Goal: Task Accomplishment & Management: Manage account settings

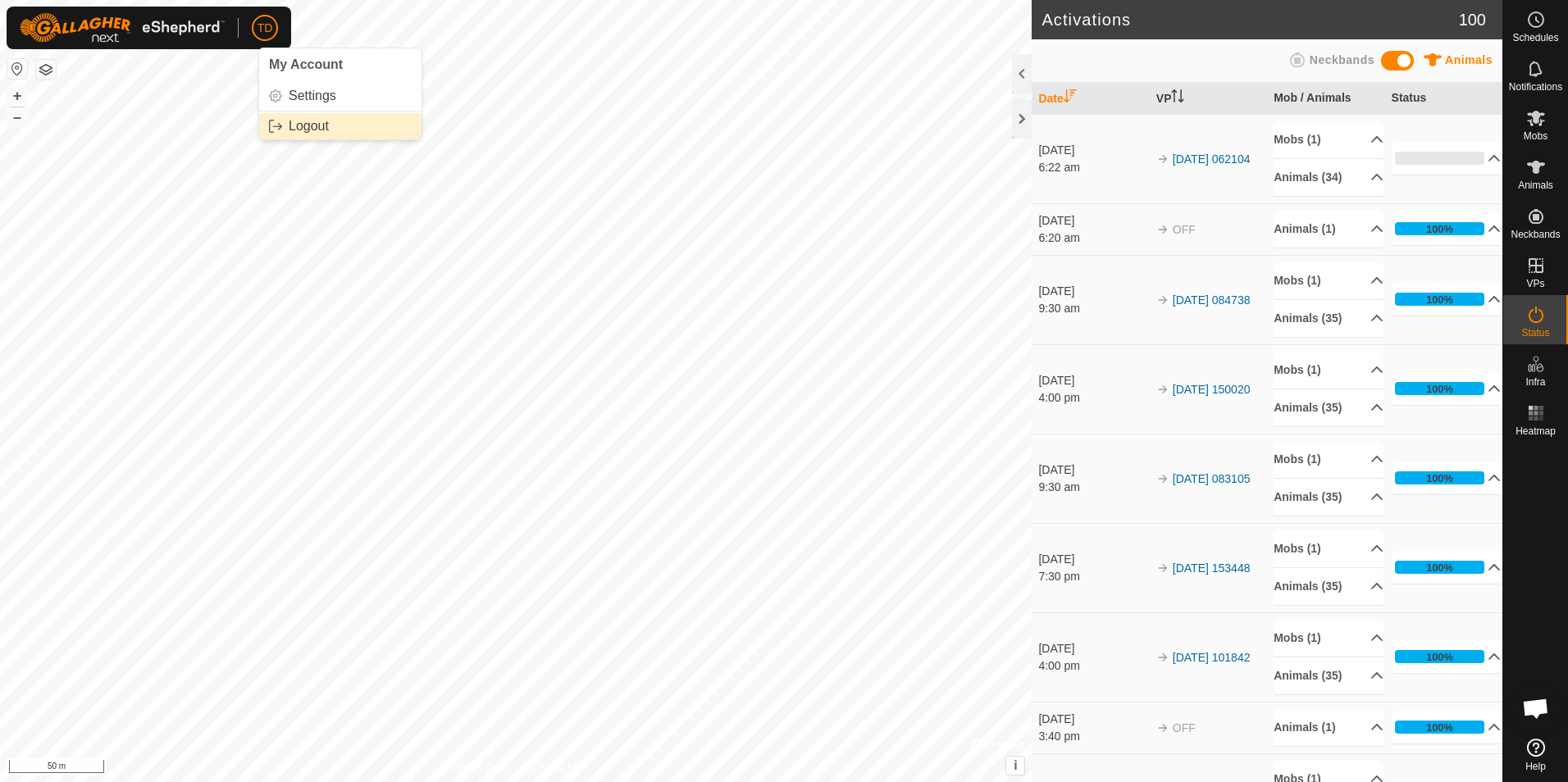
click at [306, 123] on link "Logout" at bounding box center [340, 126] width 163 height 26
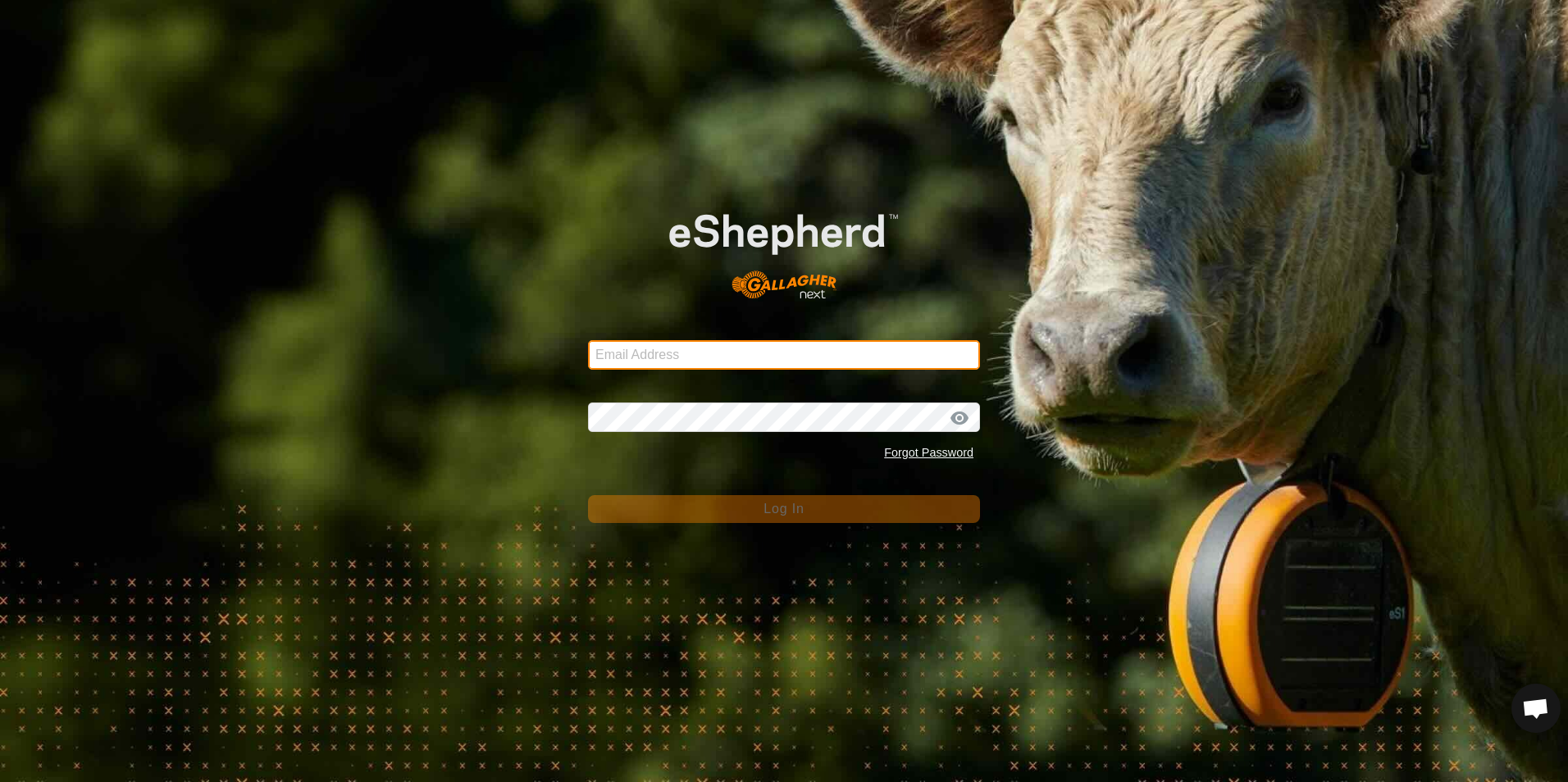
type input "[EMAIL_ADDRESS][DOMAIN_NAME]"
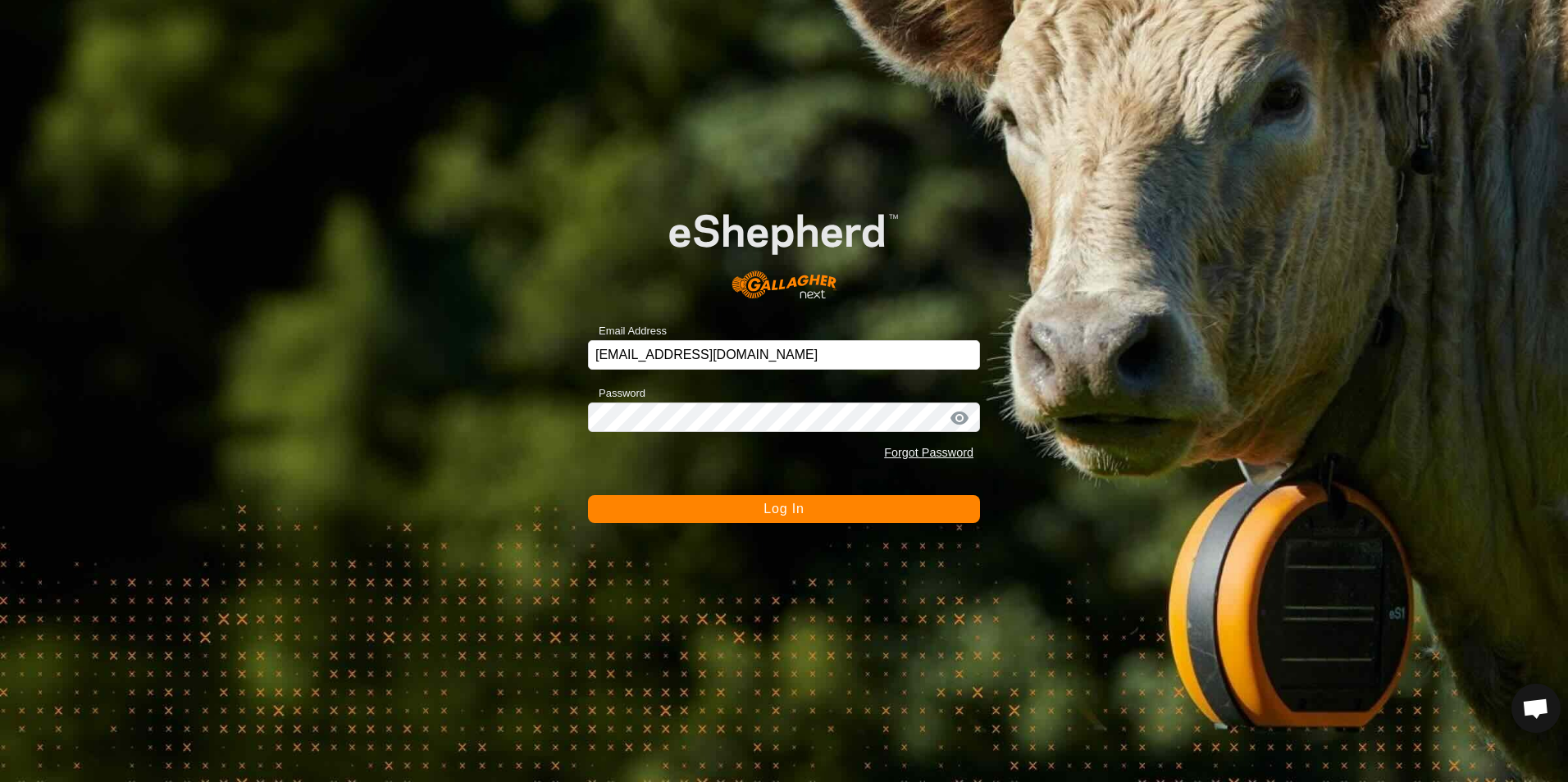
click at [774, 508] on span "Log In" at bounding box center [783, 508] width 40 height 14
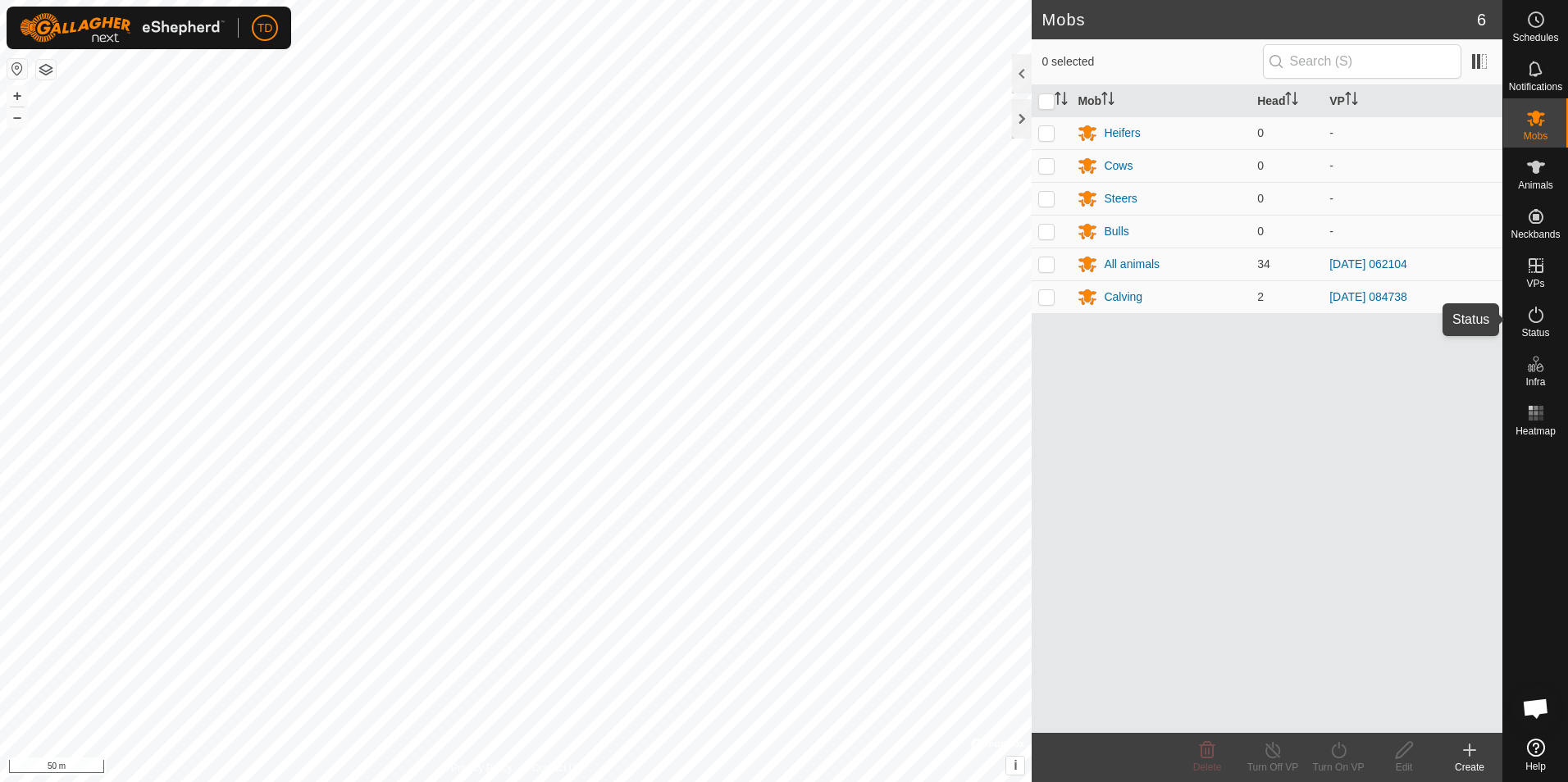
click at [1532, 314] on icon at bounding box center [1535, 314] width 19 height 19
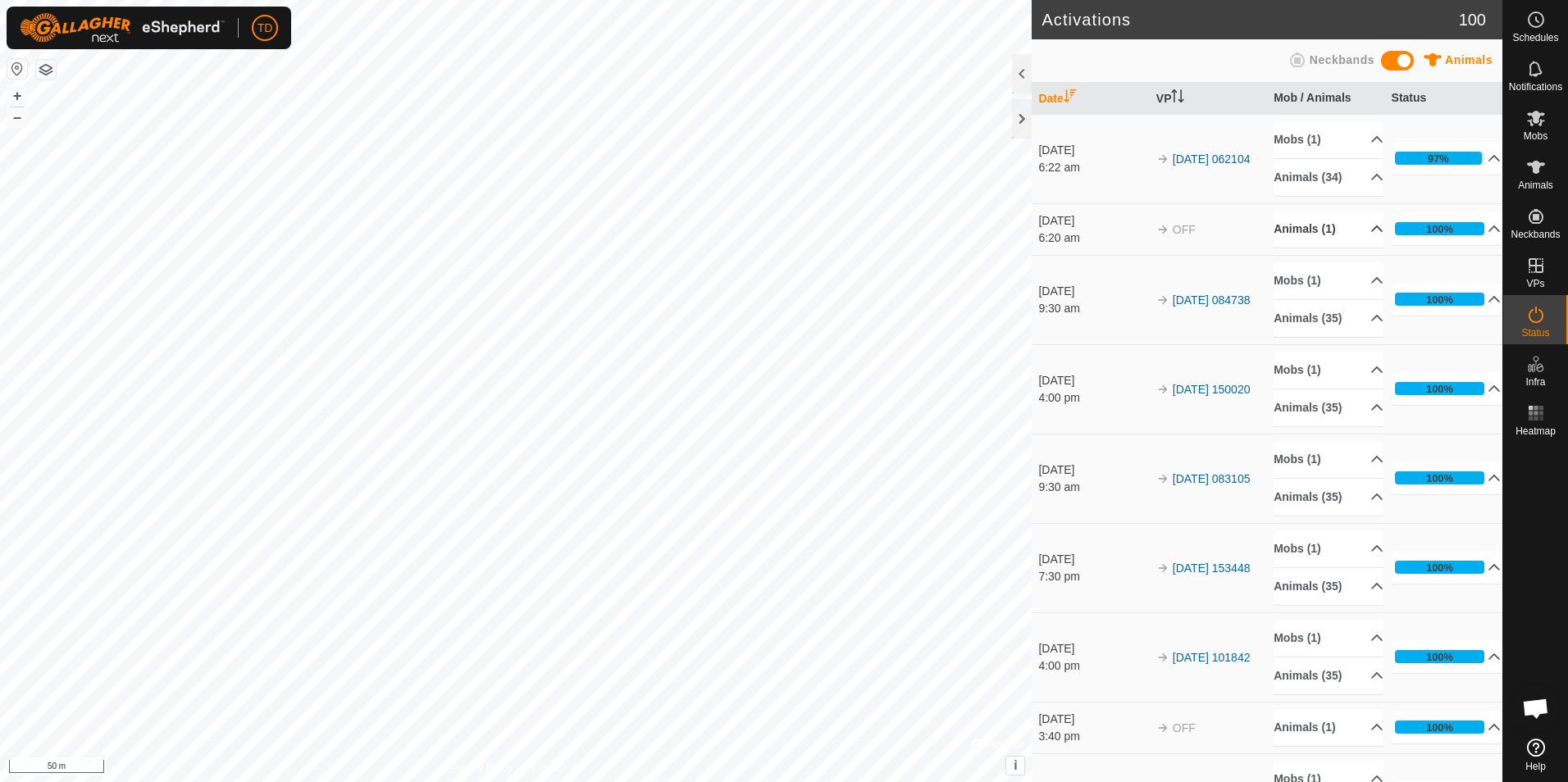
click at [1296, 226] on p-accordion-header "Animals (1)" at bounding box center [1328, 229] width 110 height 37
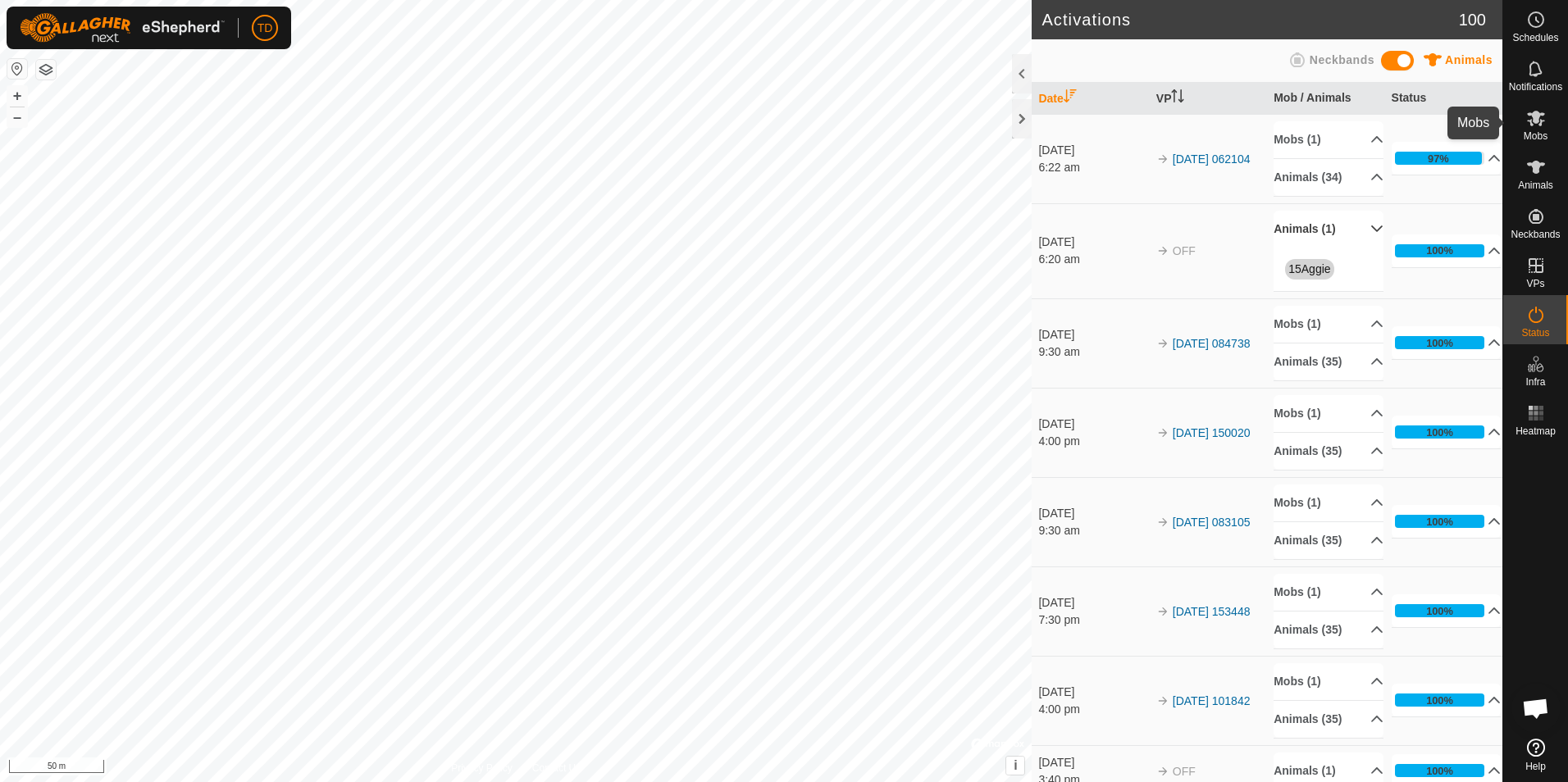
click at [1532, 116] on icon at bounding box center [1536, 118] width 18 height 16
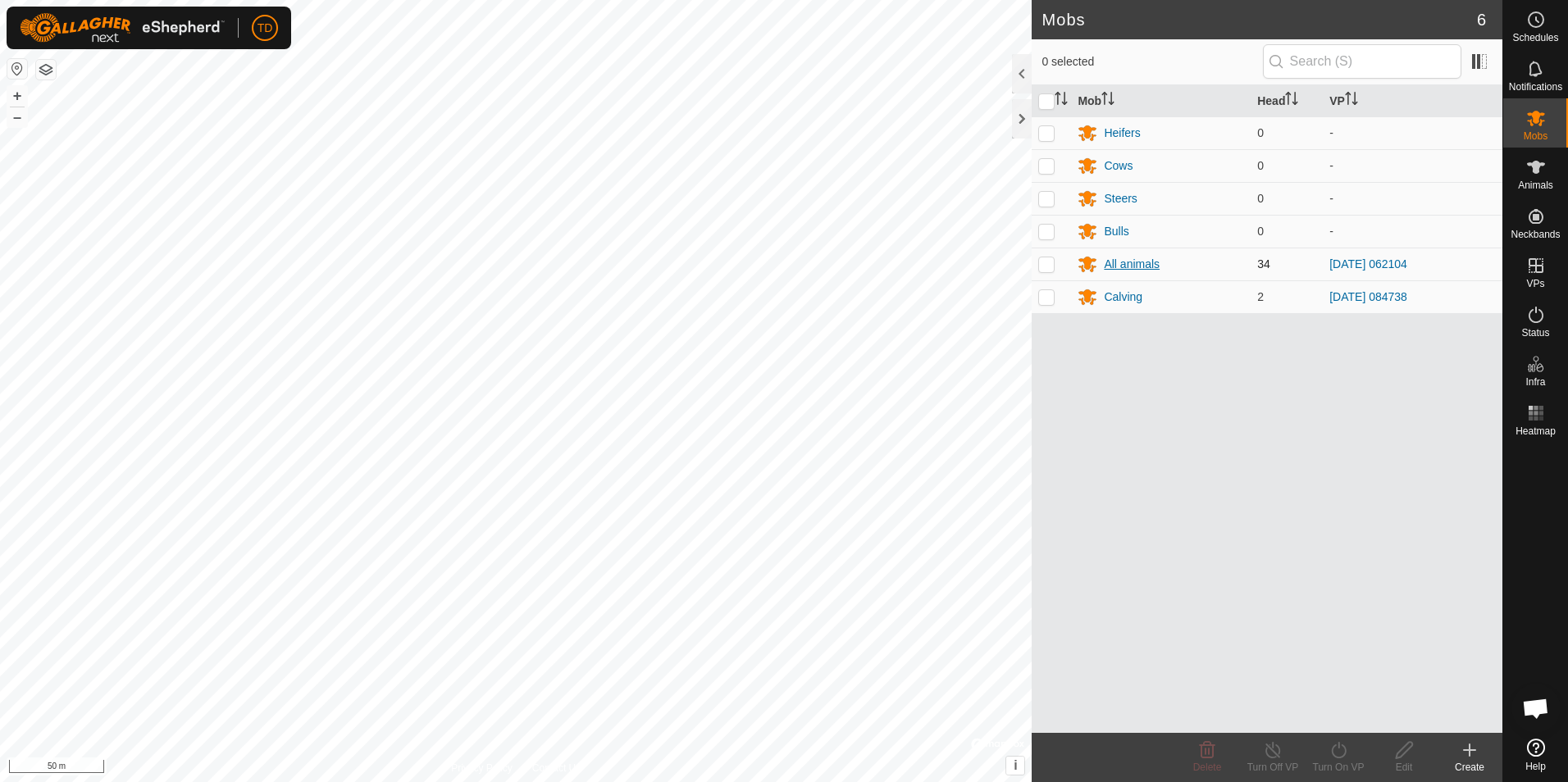
click at [1124, 263] on div "All animals" at bounding box center [1131, 264] width 55 height 18
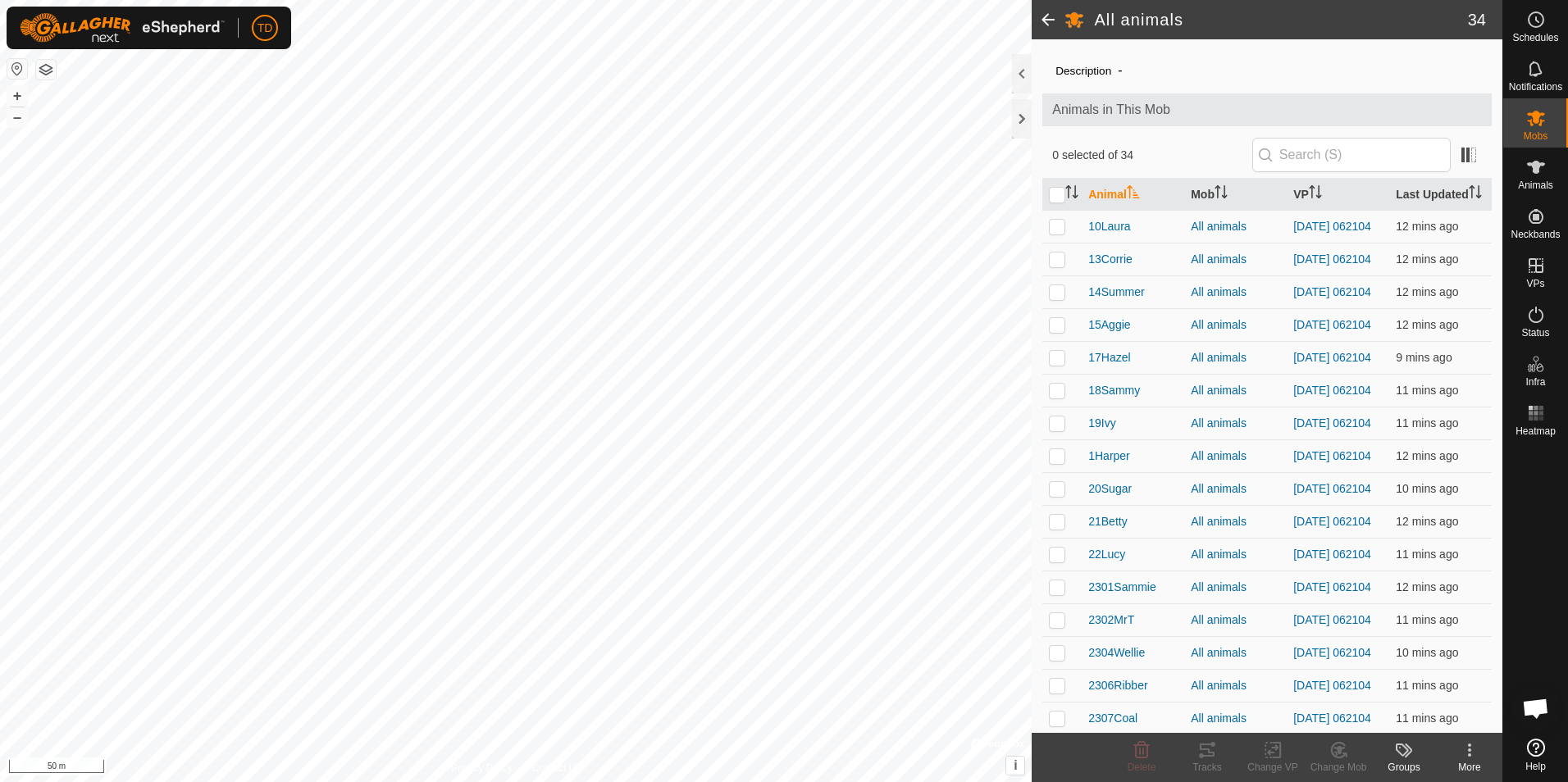
scroll to position [34, 0]
click at [1044, 25] on span at bounding box center [1047, 19] width 32 height 40
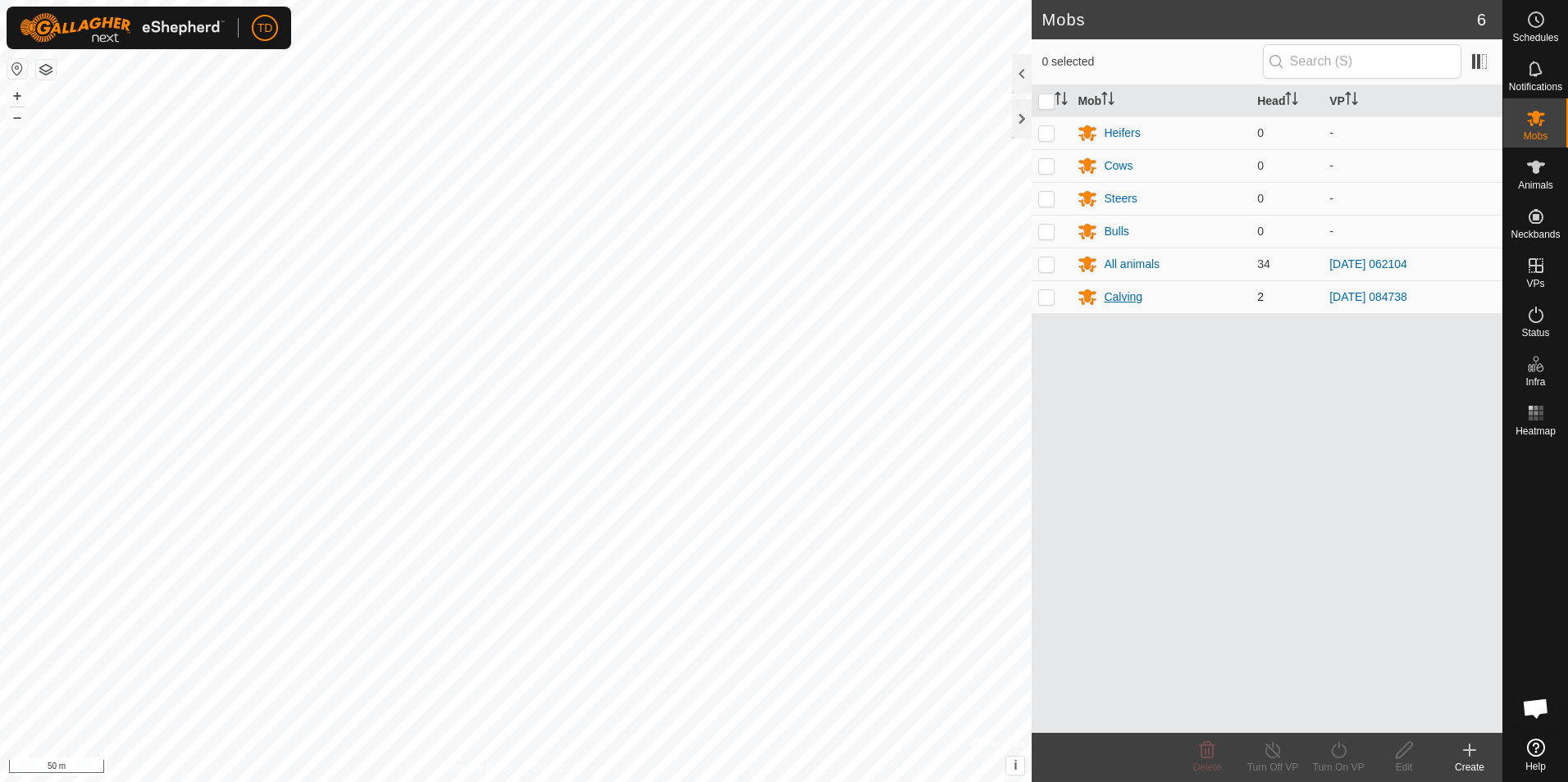
click at [1118, 296] on div "Calving" at bounding box center [1123, 297] width 39 height 18
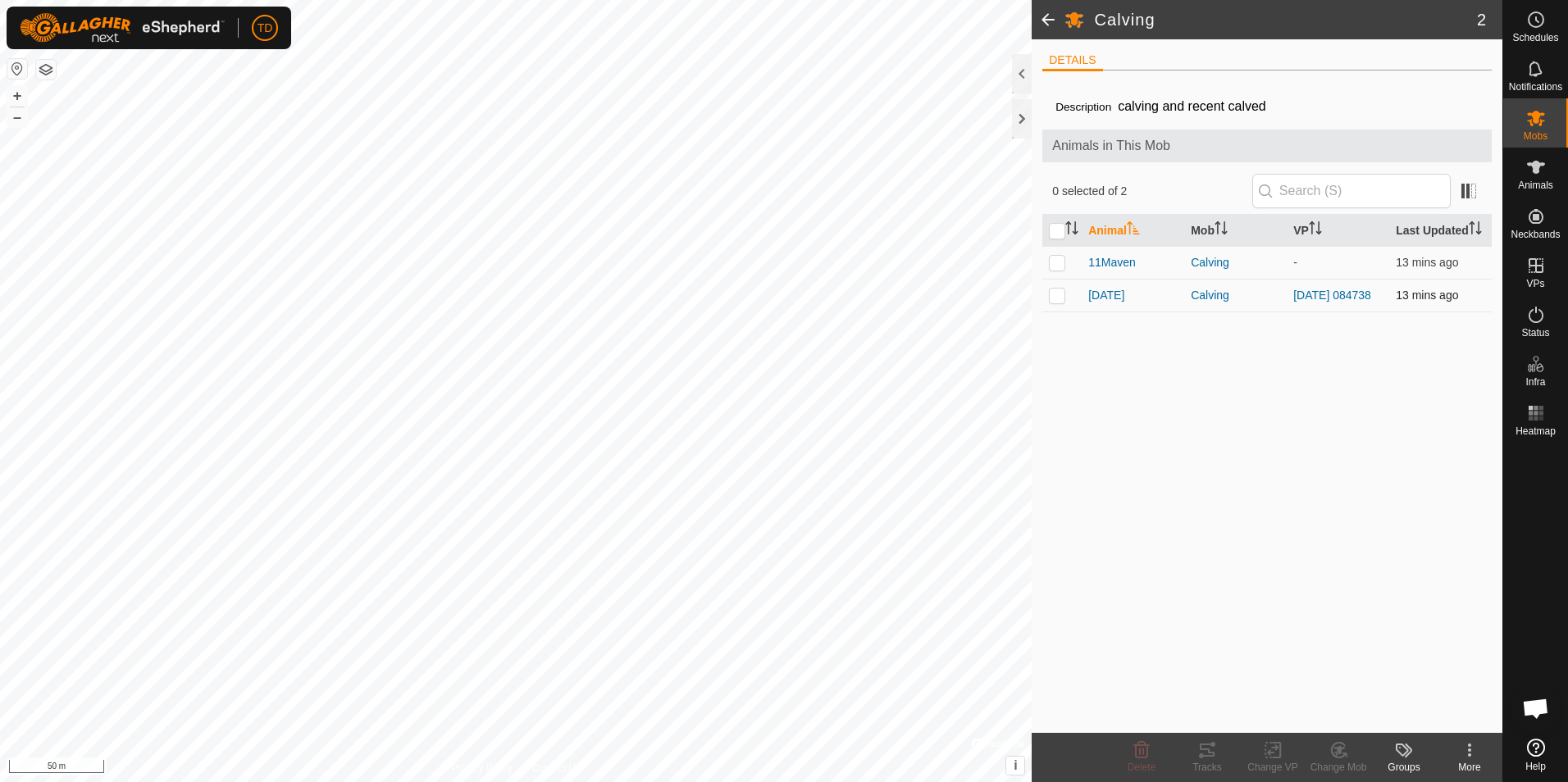
click at [1055, 299] on p-checkbox at bounding box center [1057, 295] width 17 height 13
checkbox input "true"
click at [1270, 753] on icon at bounding box center [1272, 751] width 11 height 11
click at [1291, 715] on link "Turn Off VP" at bounding box center [1322, 714] width 163 height 32
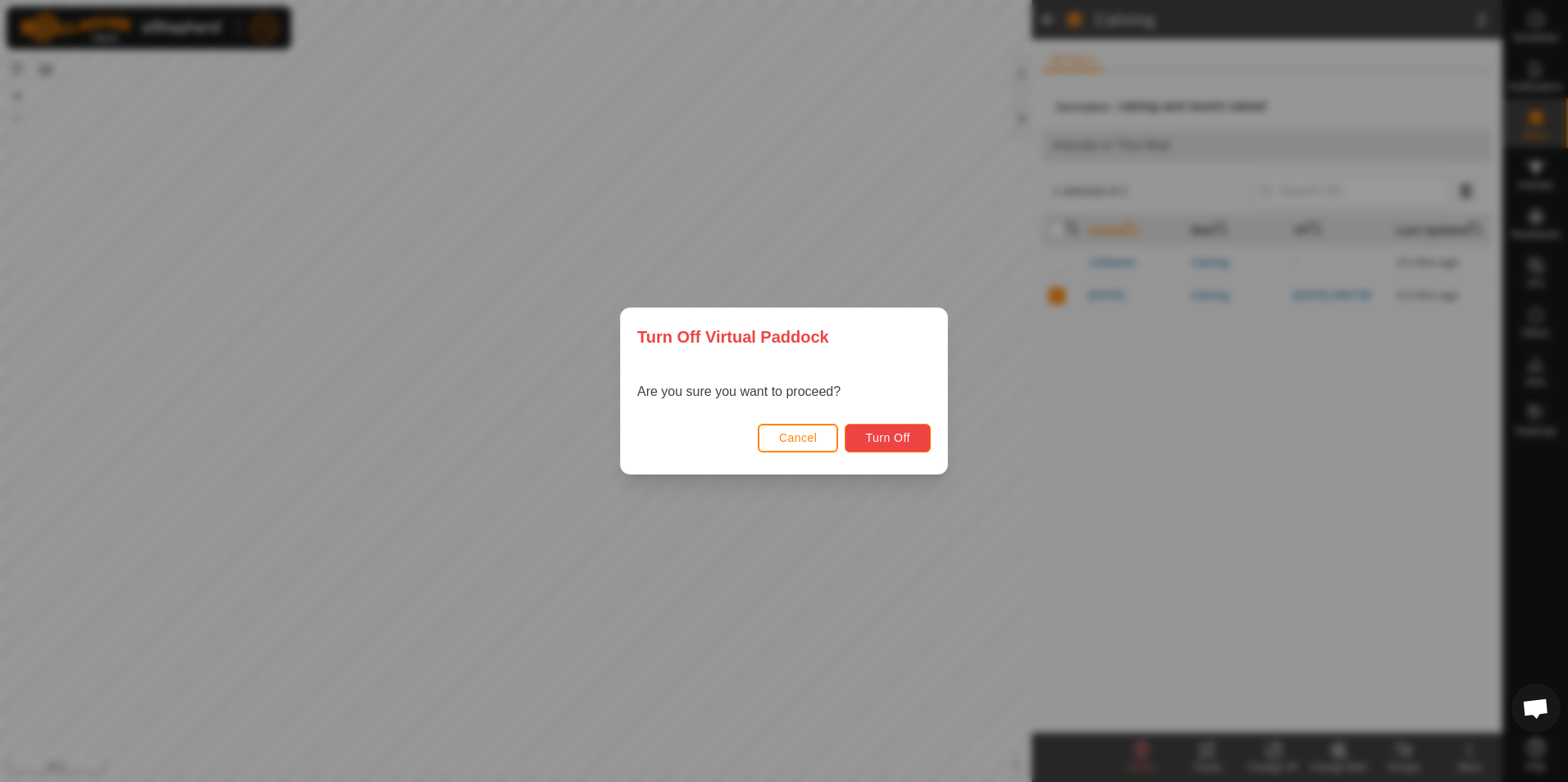
click at [891, 441] on span "Turn Off" at bounding box center [887, 438] width 45 height 13
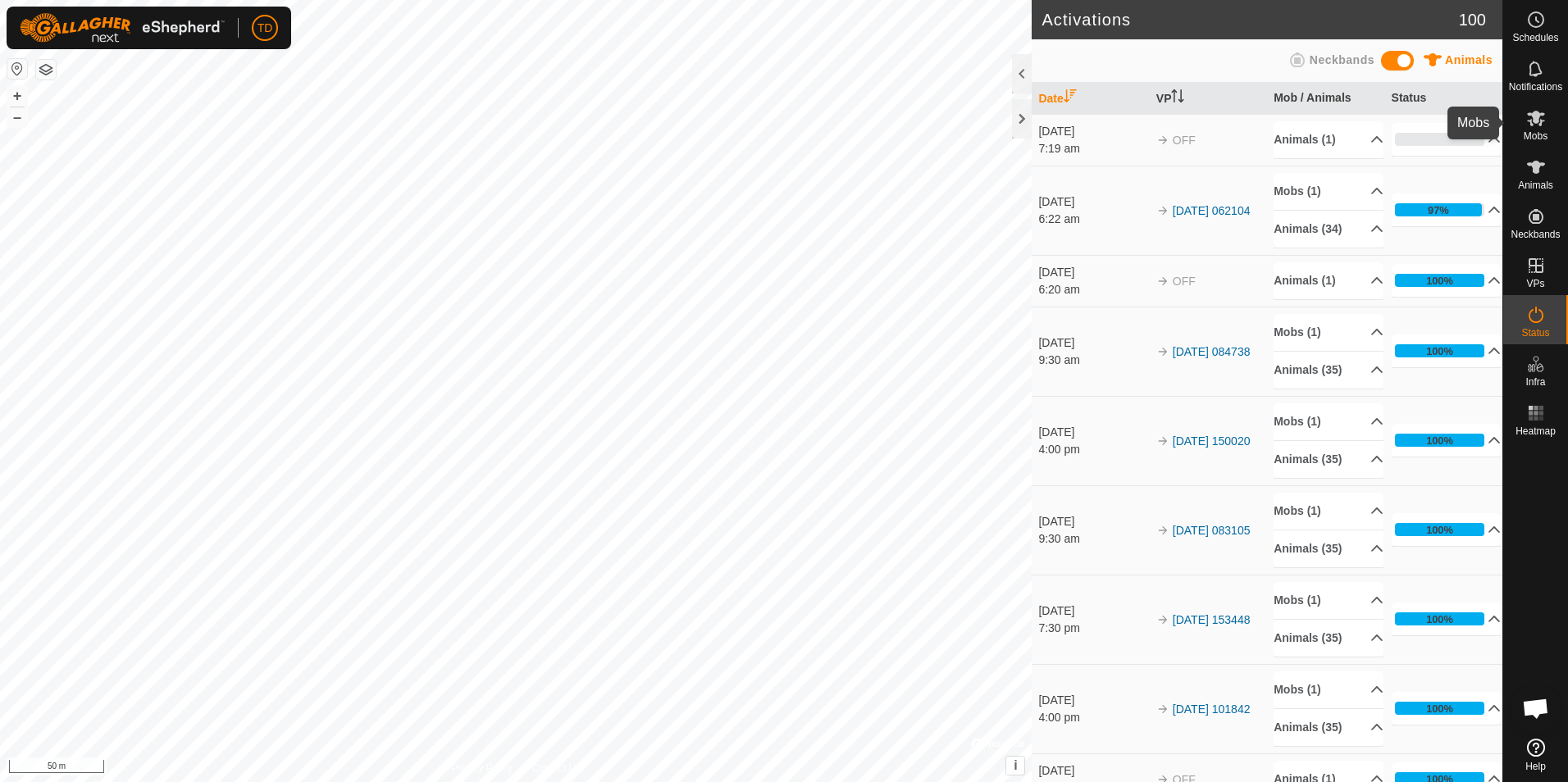
click at [1531, 116] on icon at bounding box center [1535, 117] width 19 height 19
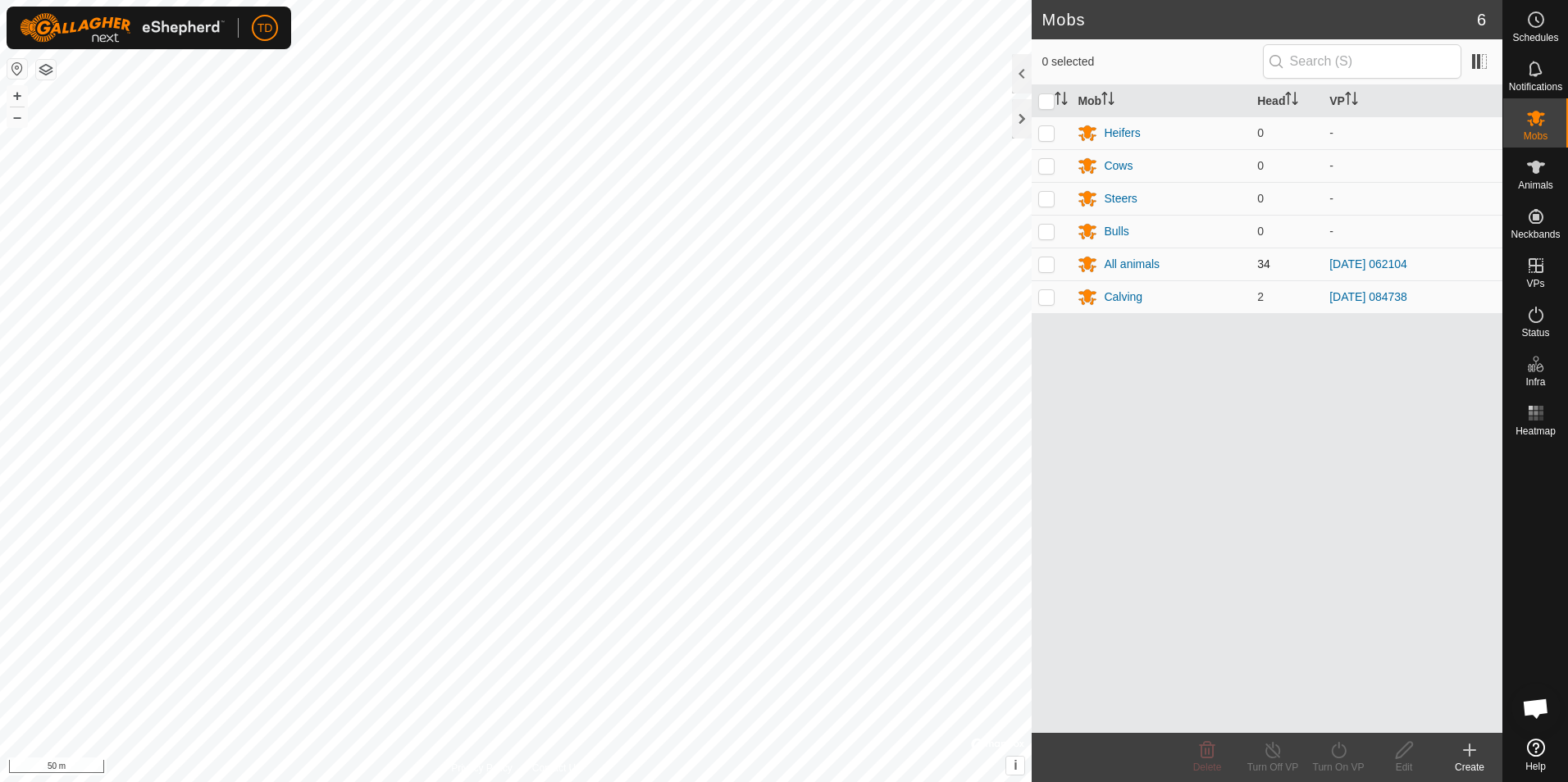
click at [1041, 263] on p-checkbox at bounding box center [1046, 264] width 17 height 13
checkbox input "true"
click at [1130, 269] on div "All animals" at bounding box center [1131, 264] width 55 height 18
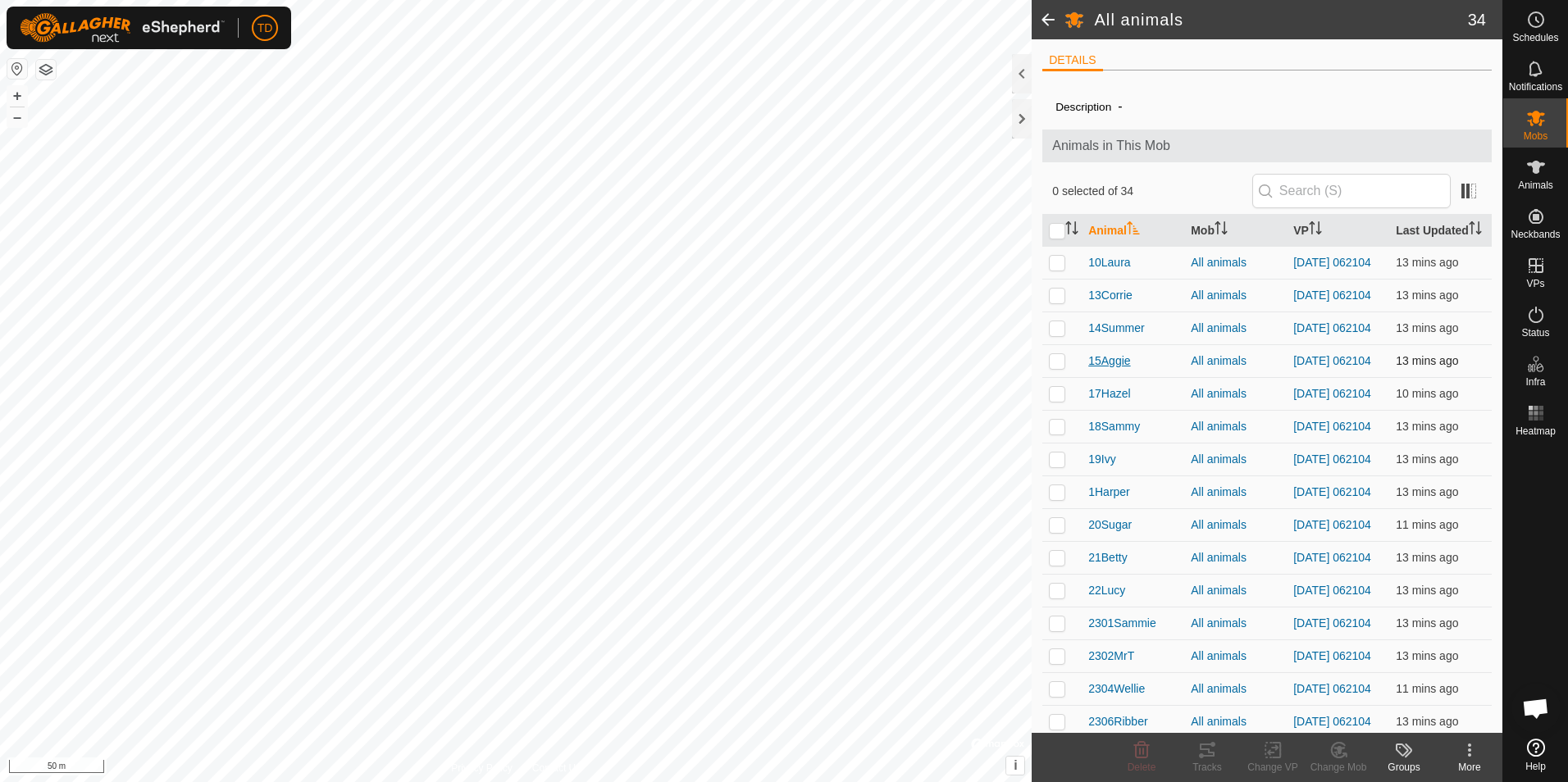
click at [1113, 370] on span "15Aggie" at bounding box center [1108, 361] width 42 height 18
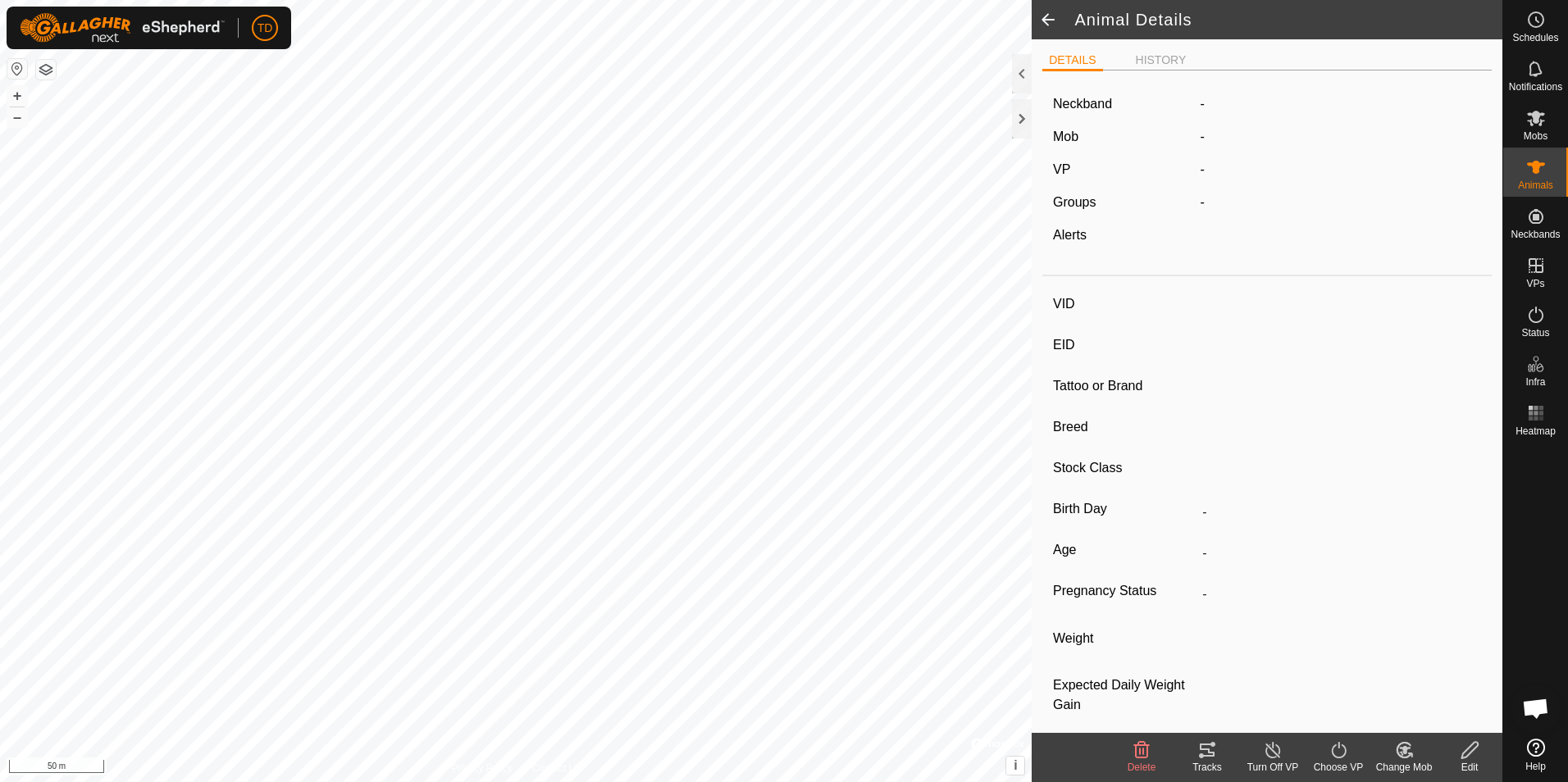
type input "15Aggie"
type input "-"
type input "Aggie"
type input "-"
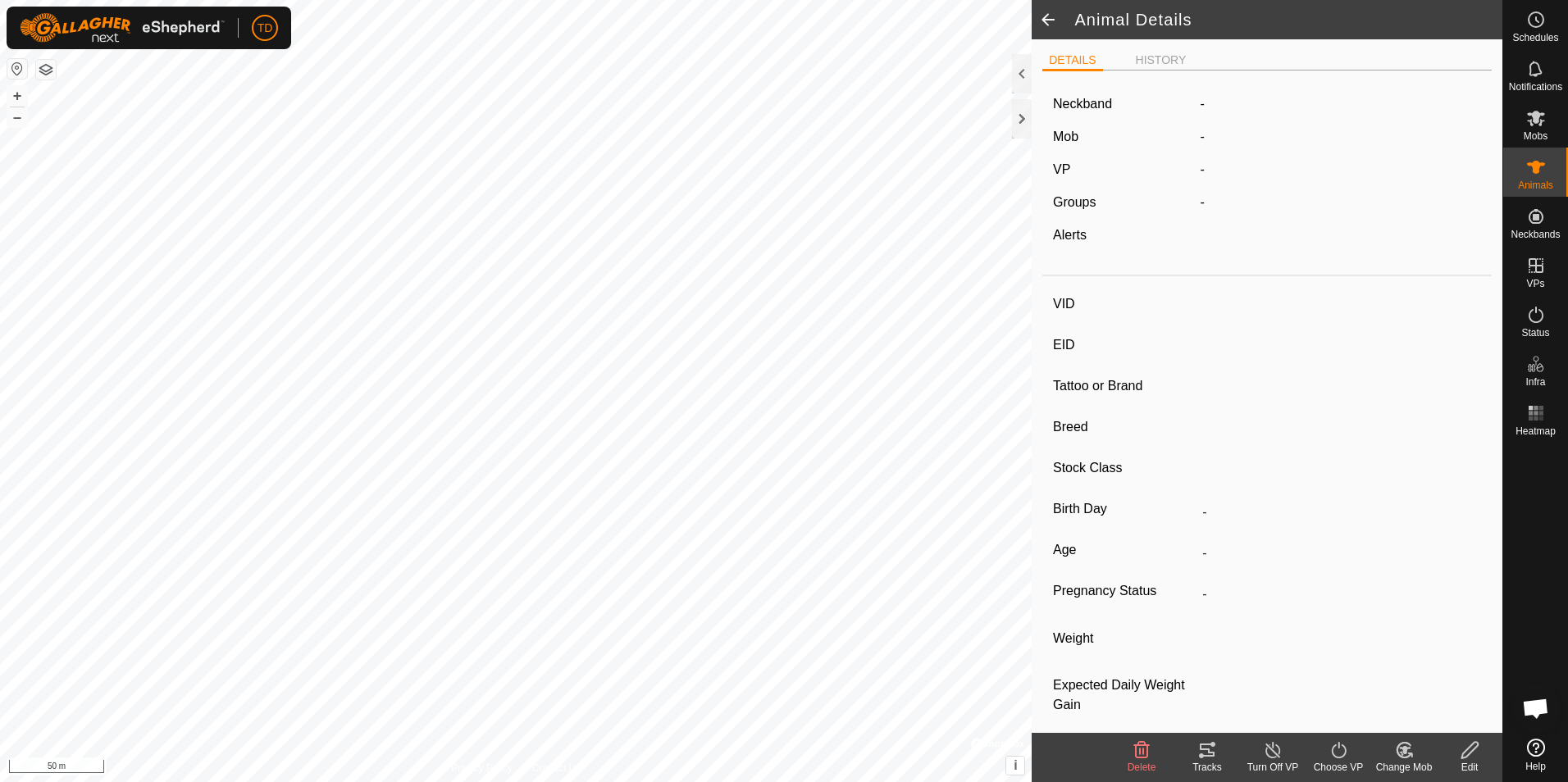
type input "04/2023"
type input "2 years 5 months"
type input "0 kg"
type input "-"
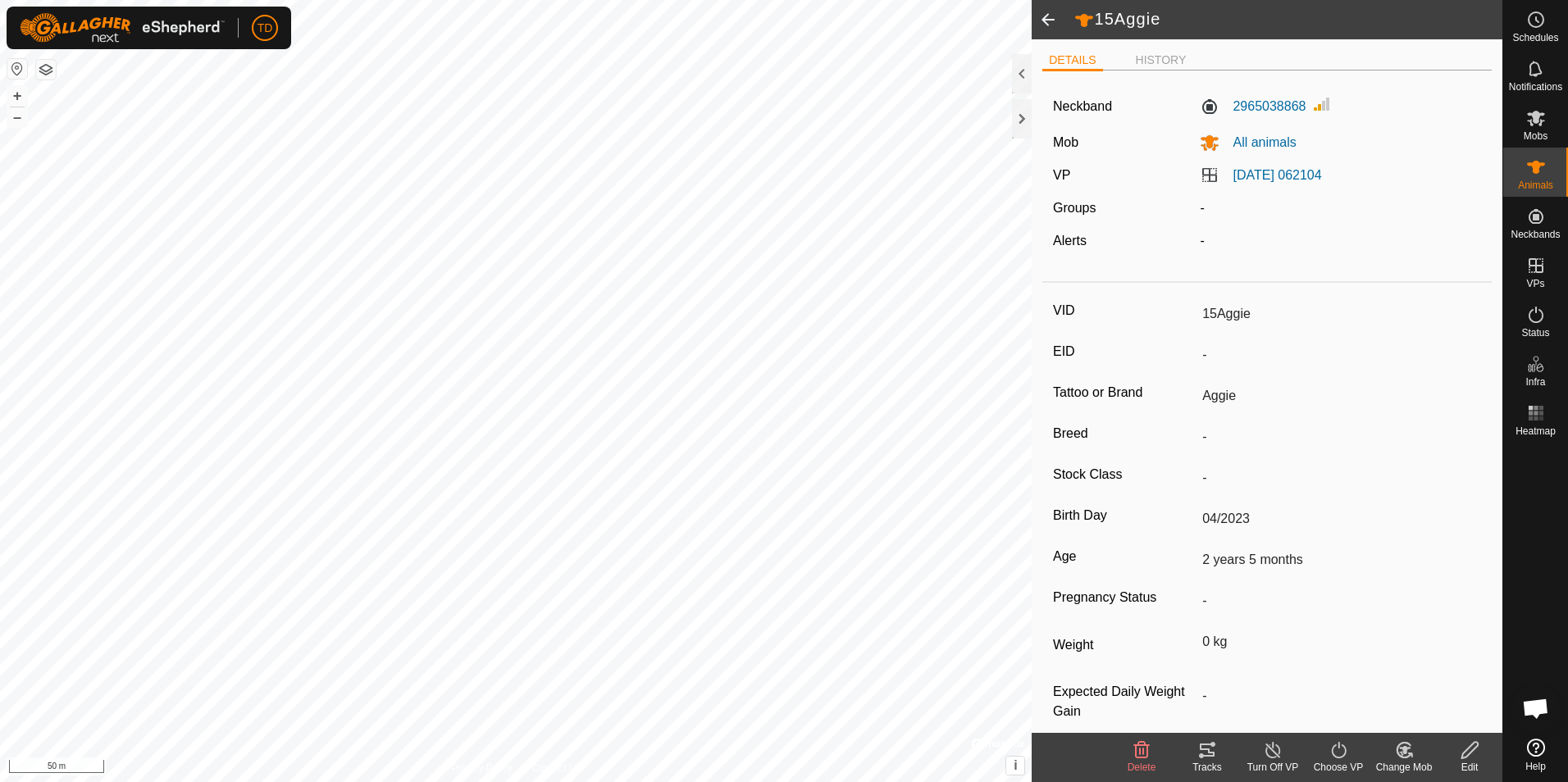
click at [1092, 137] on div "Mob" at bounding box center [1119, 143] width 147 height 20
click at [1044, 21] on span at bounding box center [1047, 19] width 32 height 40
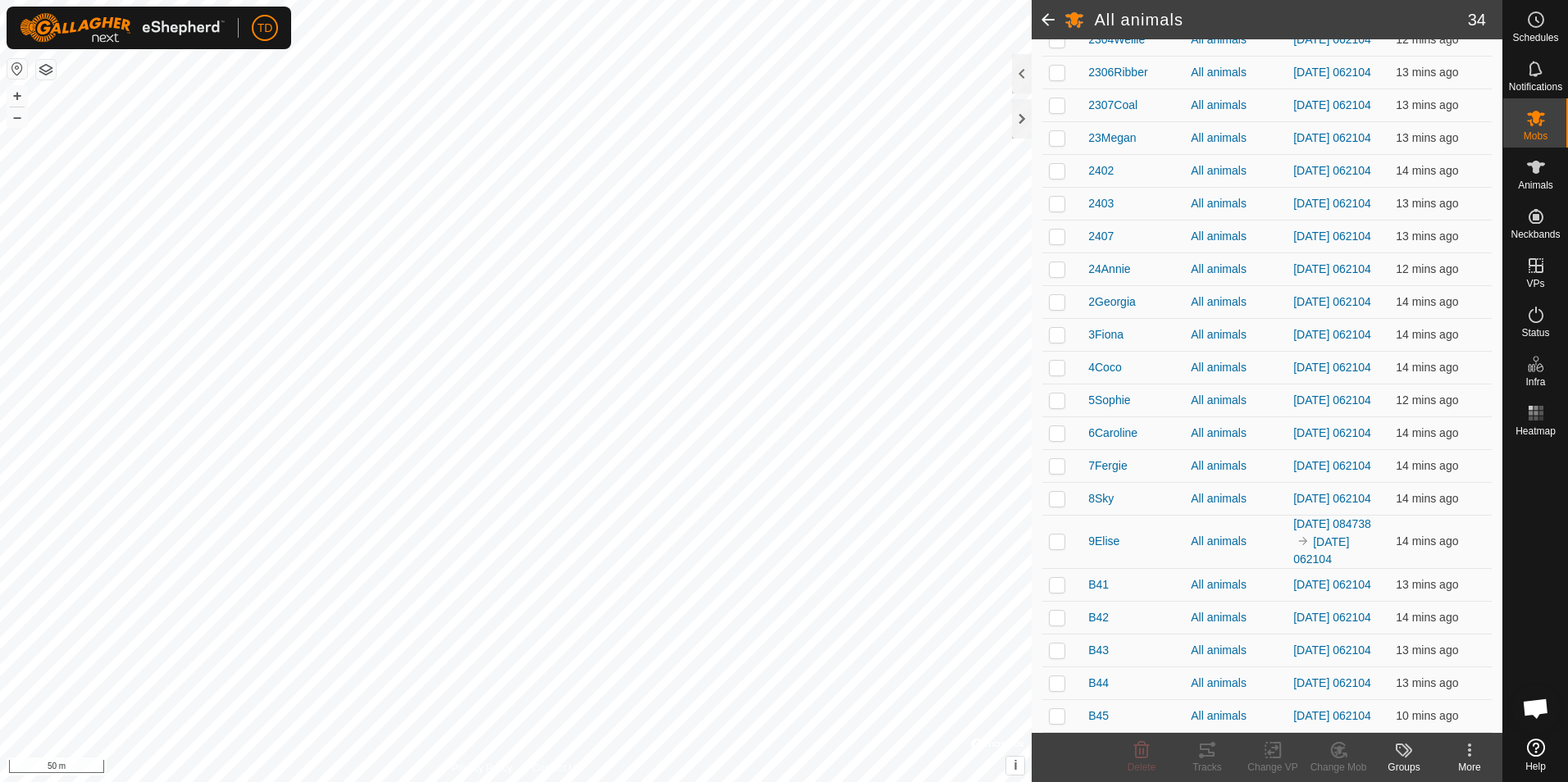
scroll to position [748, 0]
click at [1535, 325] on es-activation-svg-icon at bounding box center [1536, 315] width 30 height 26
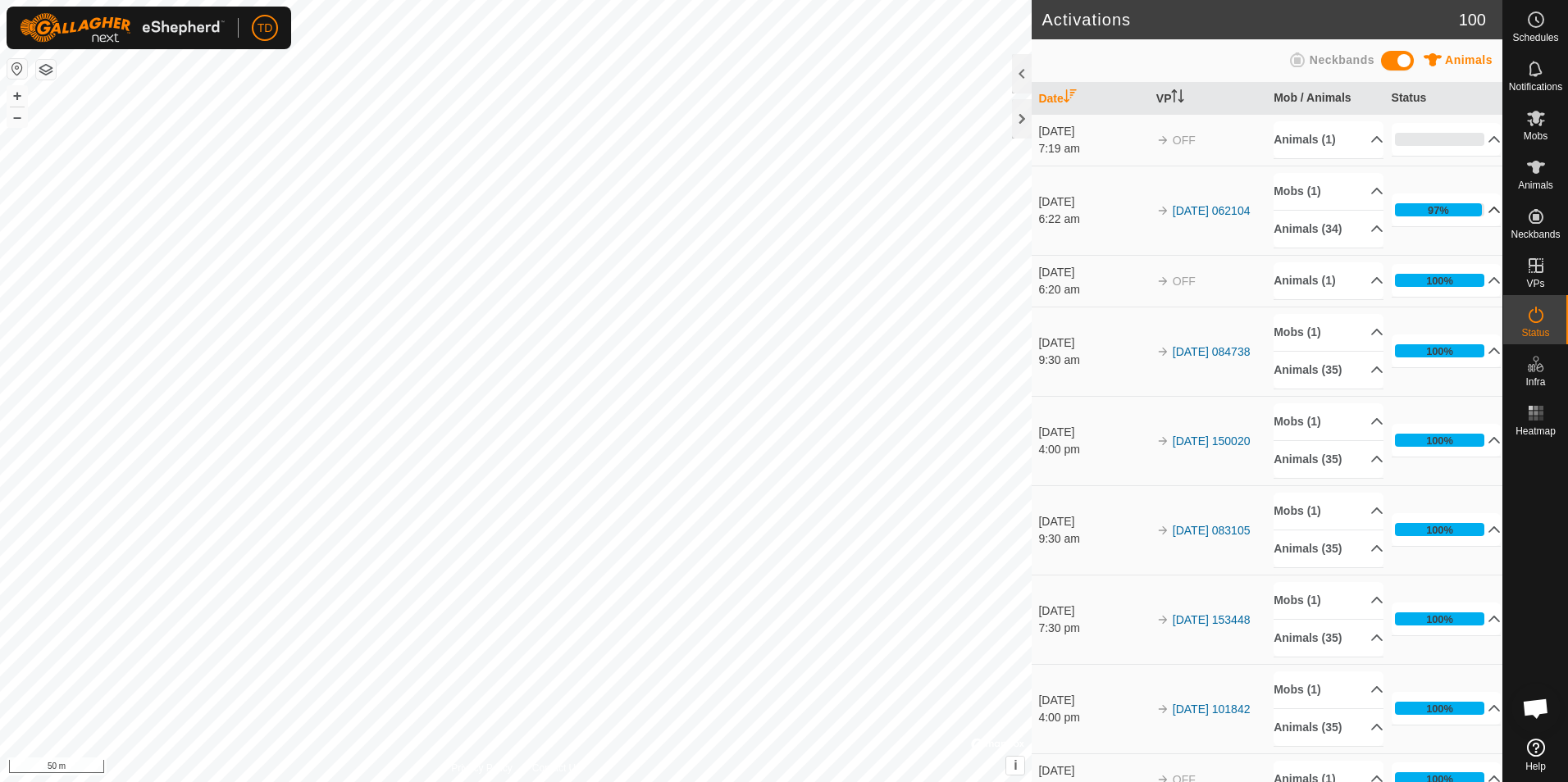
click at [1471, 211] on p-accordion-header "97%" at bounding box center [1446, 209] width 110 height 32
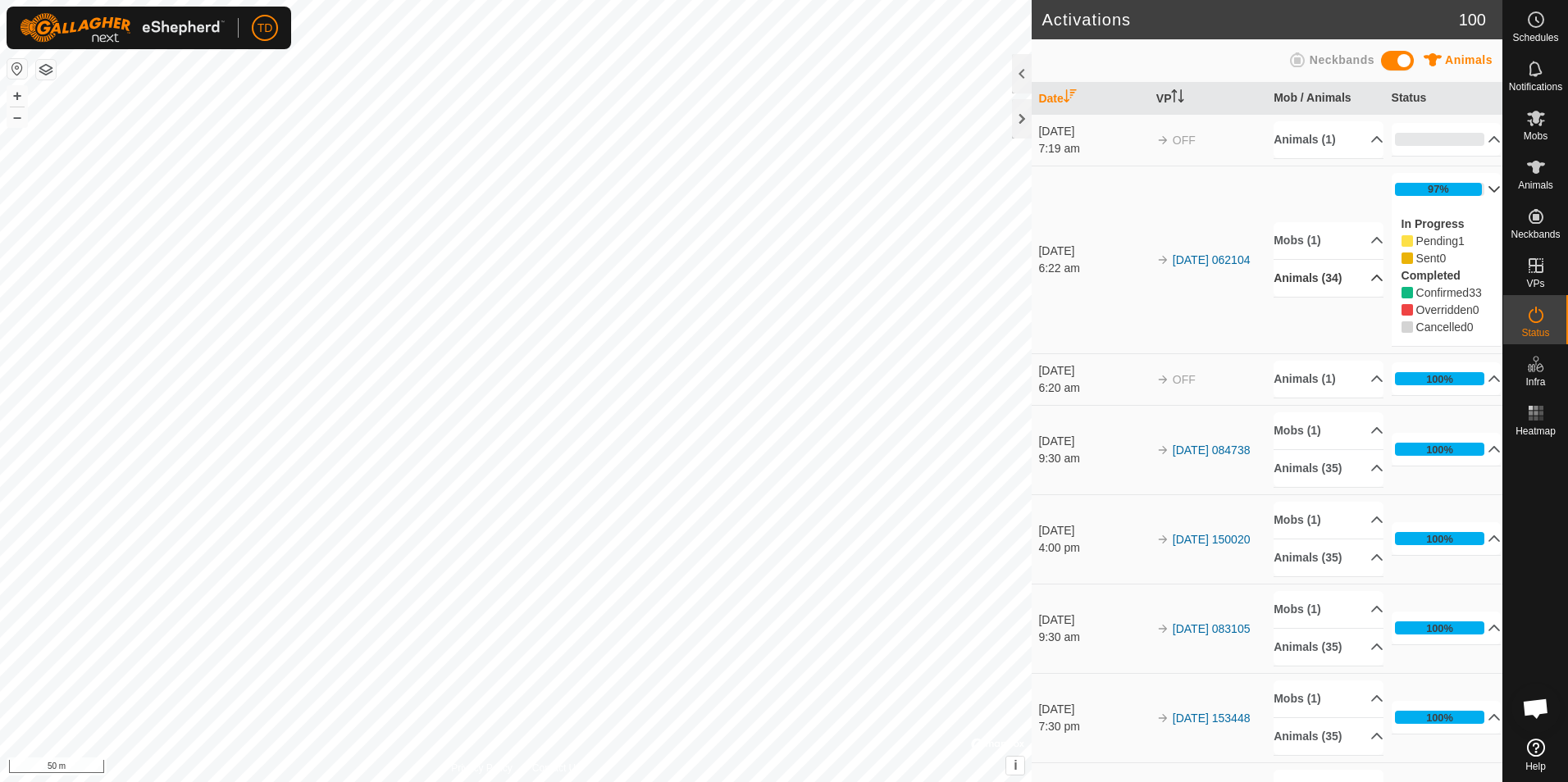
click at [1310, 279] on p-accordion-header "Animals (34)" at bounding box center [1328, 278] width 110 height 37
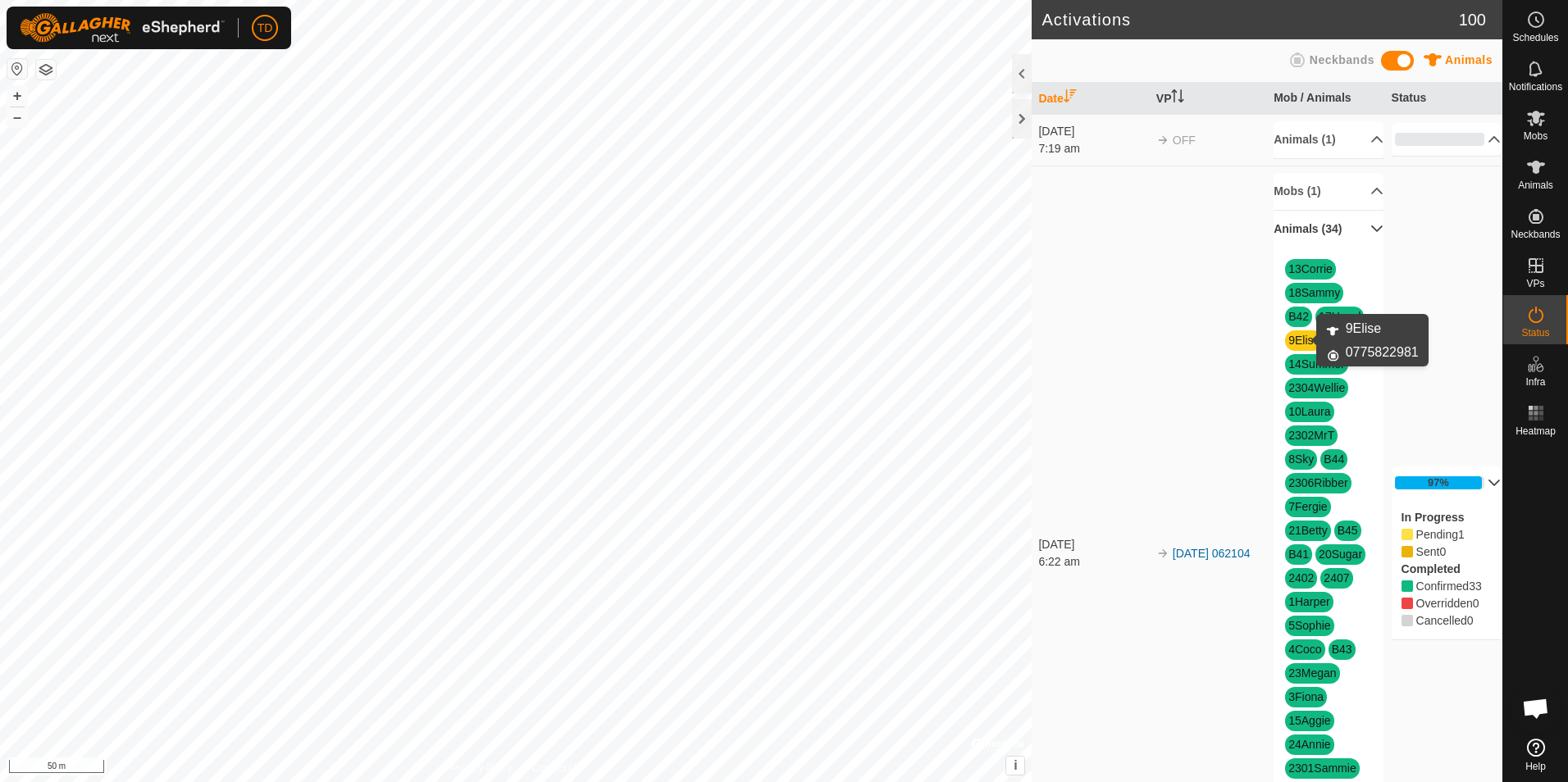
click at [1294, 343] on link "9Elise" at bounding box center [1304, 340] width 31 height 13
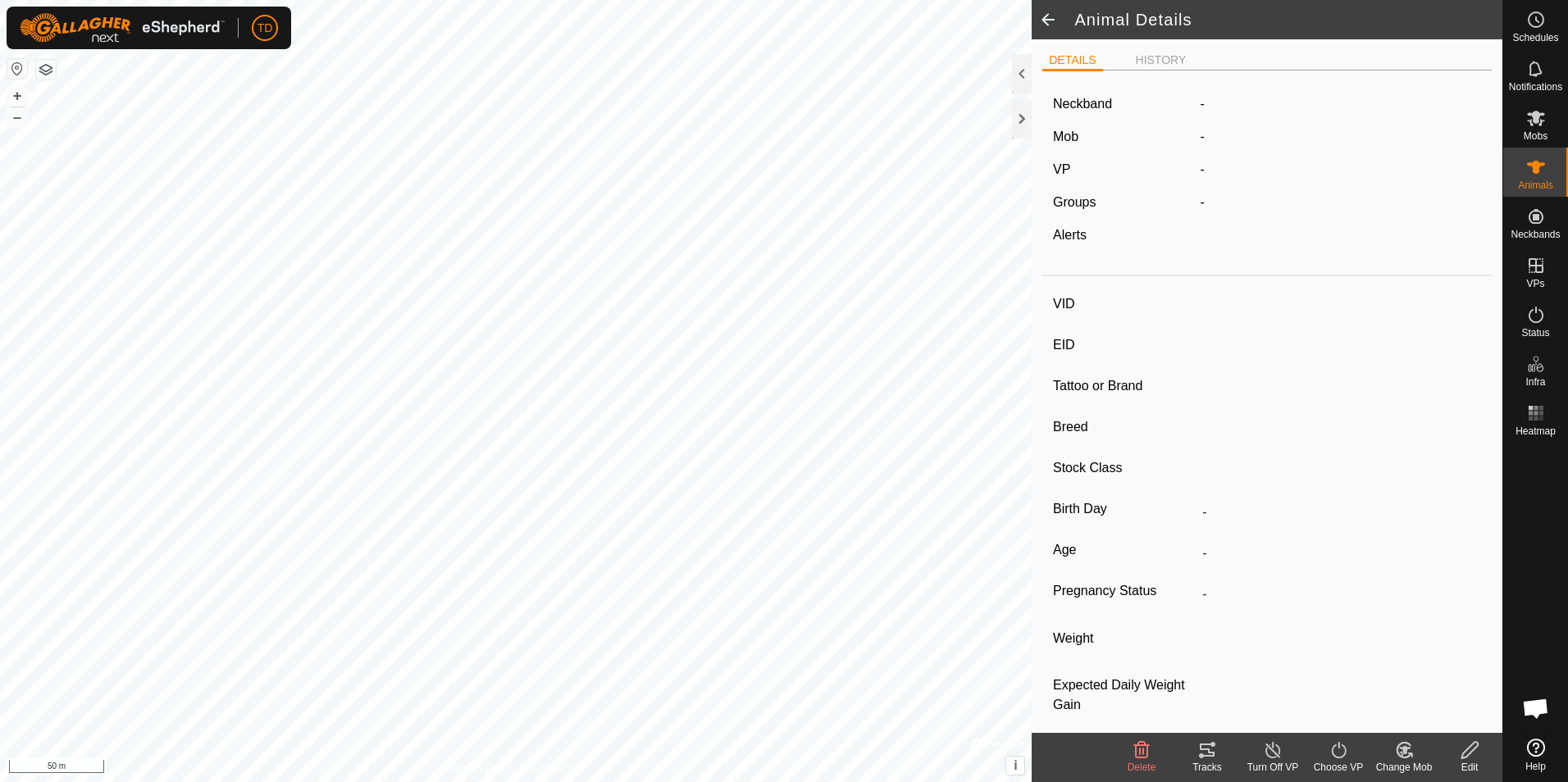
type input "9Elise"
type input "-"
type input "[PERSON_NAME]"
type input "-"
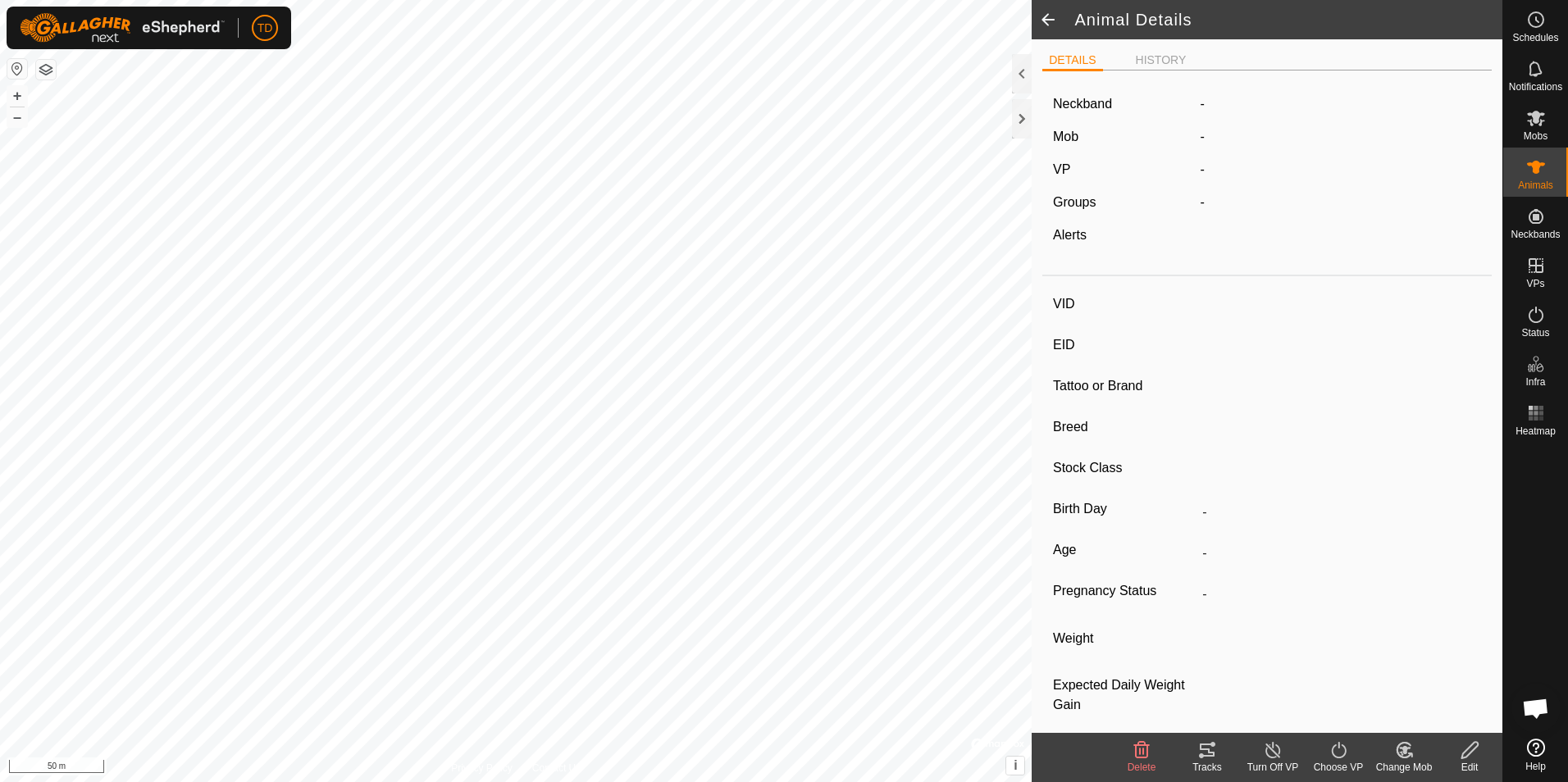
type input "04/2021"
type input "4 years 5 months"
type input "0 kg"
type input "-"
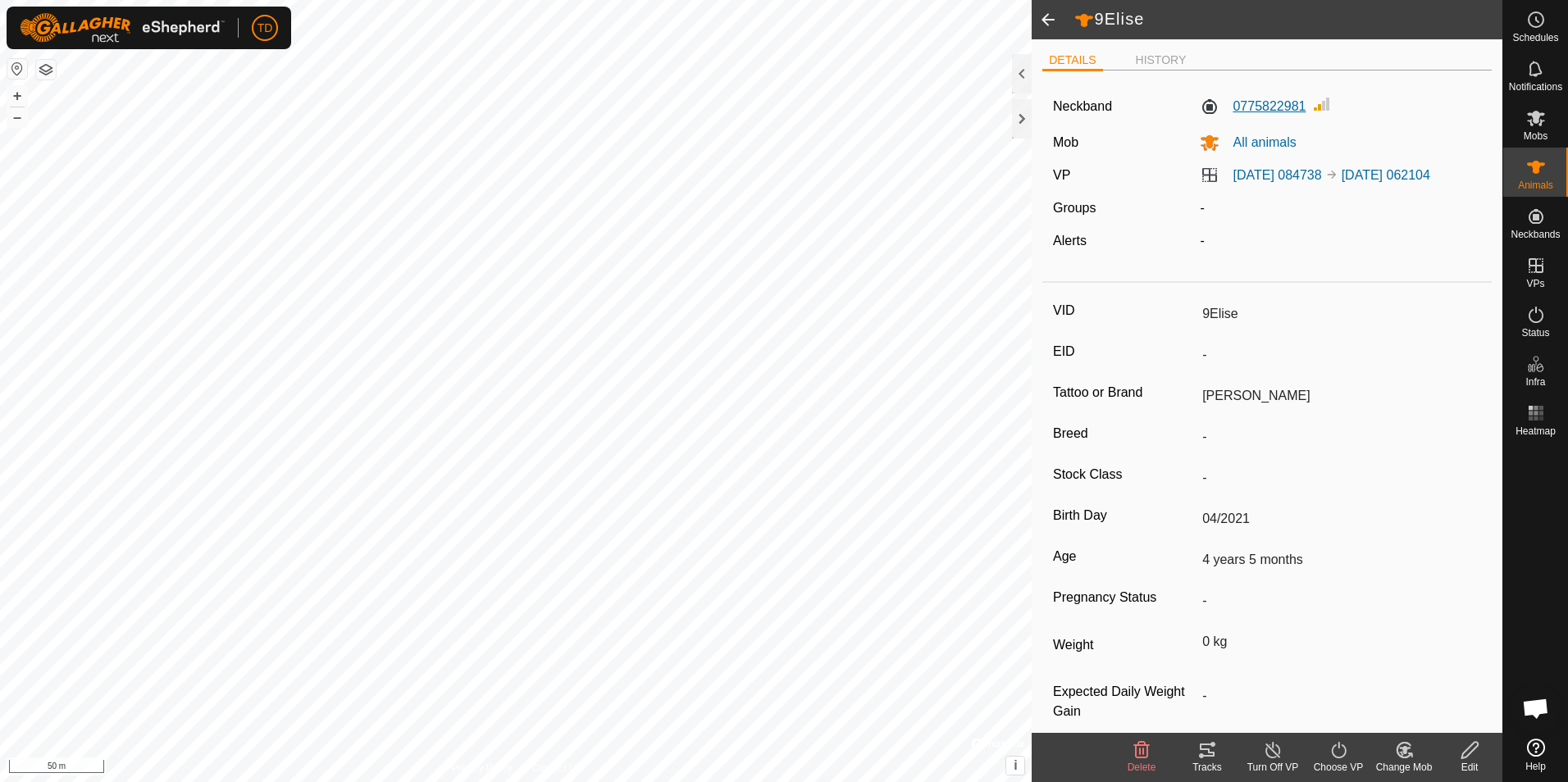
click at [1265, 107] on label "0775822981" at bounding box center [1252, 106] width 105 height 19
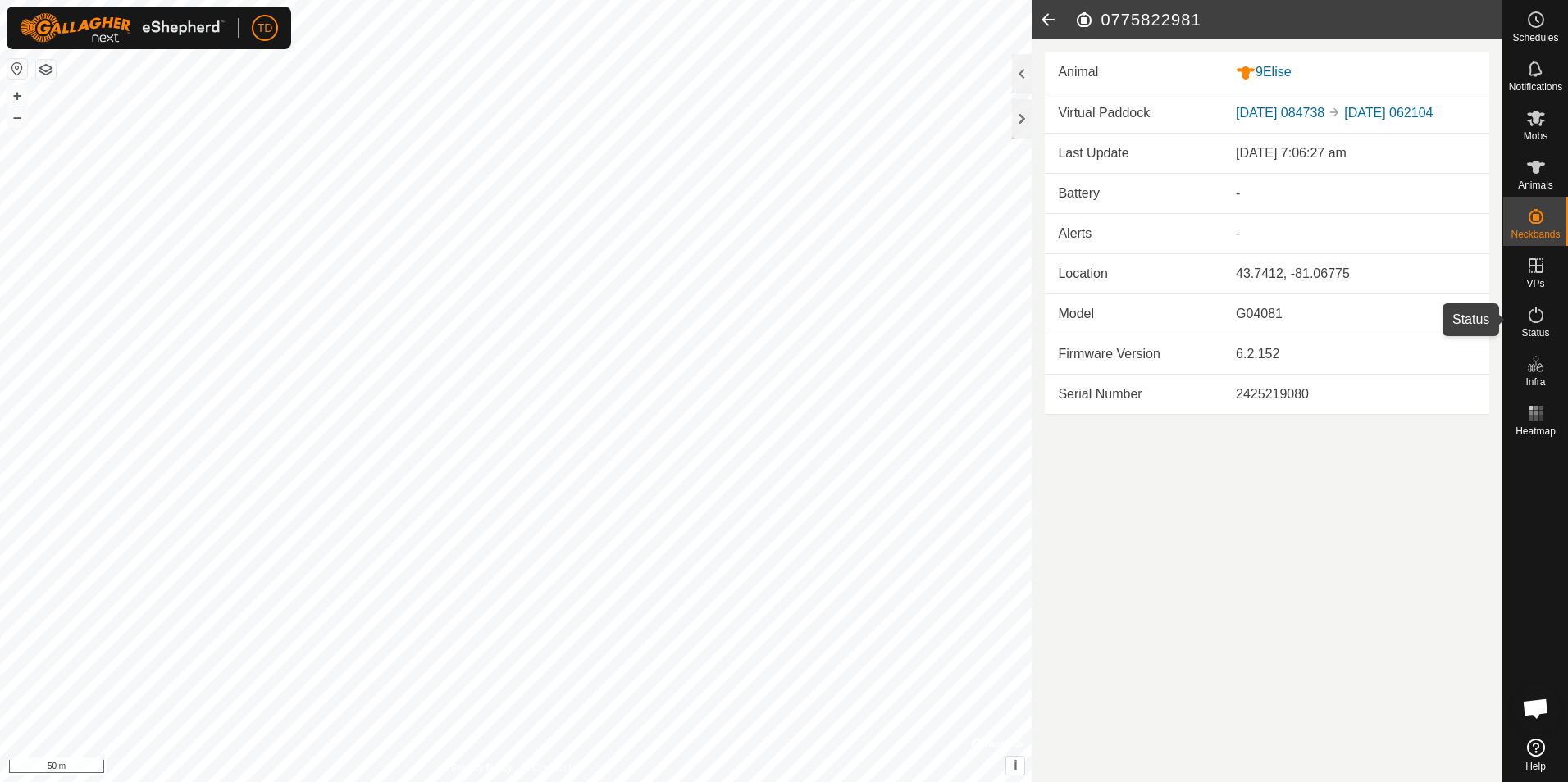
click at [1532, 315] on icon at bounding box center [1535, 314] width 19 height 19
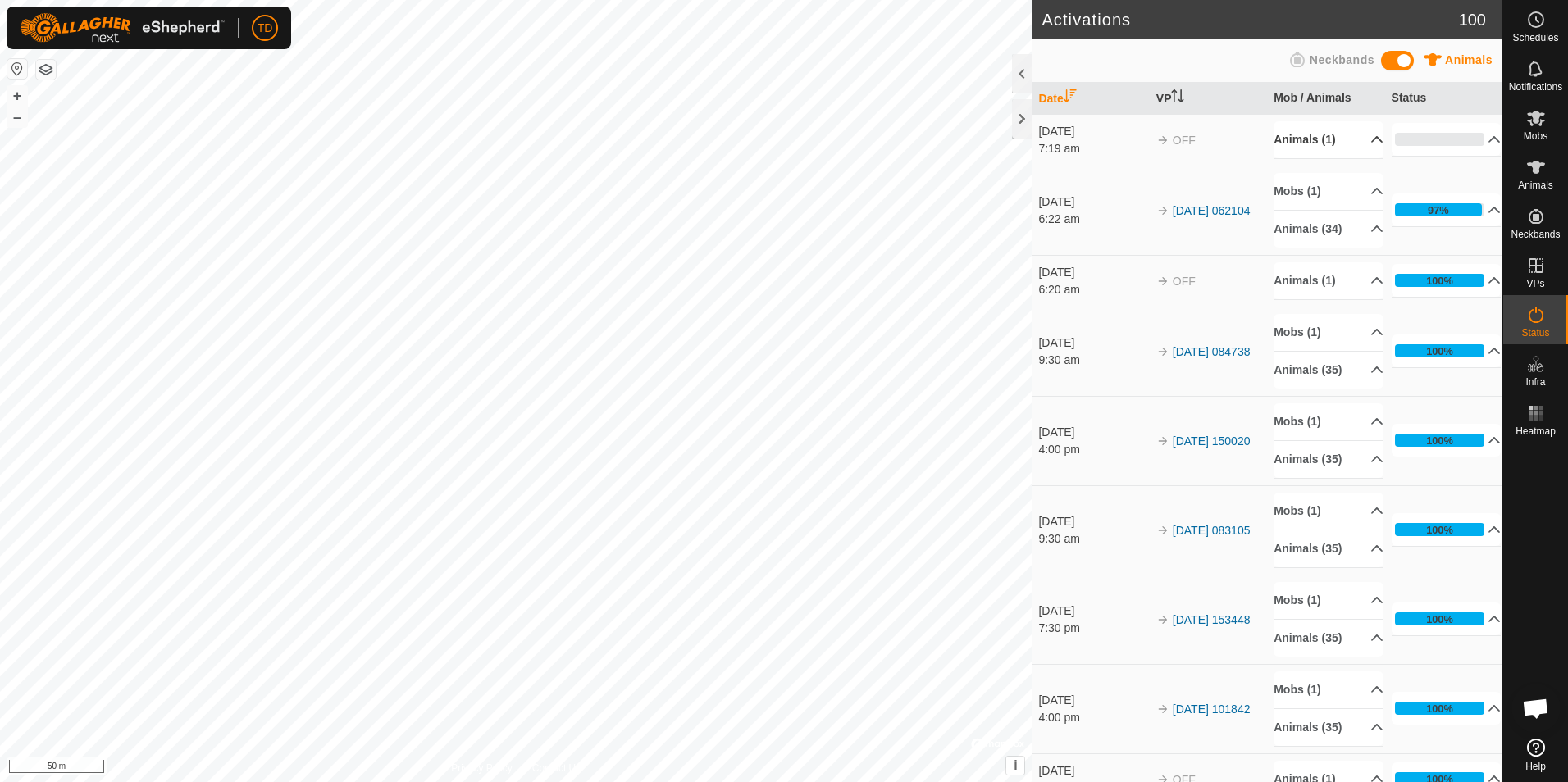
click at [1305, 139] on p-accordion-header "Animals (1)" at bounding box center [1328, 140] width 110 height 37
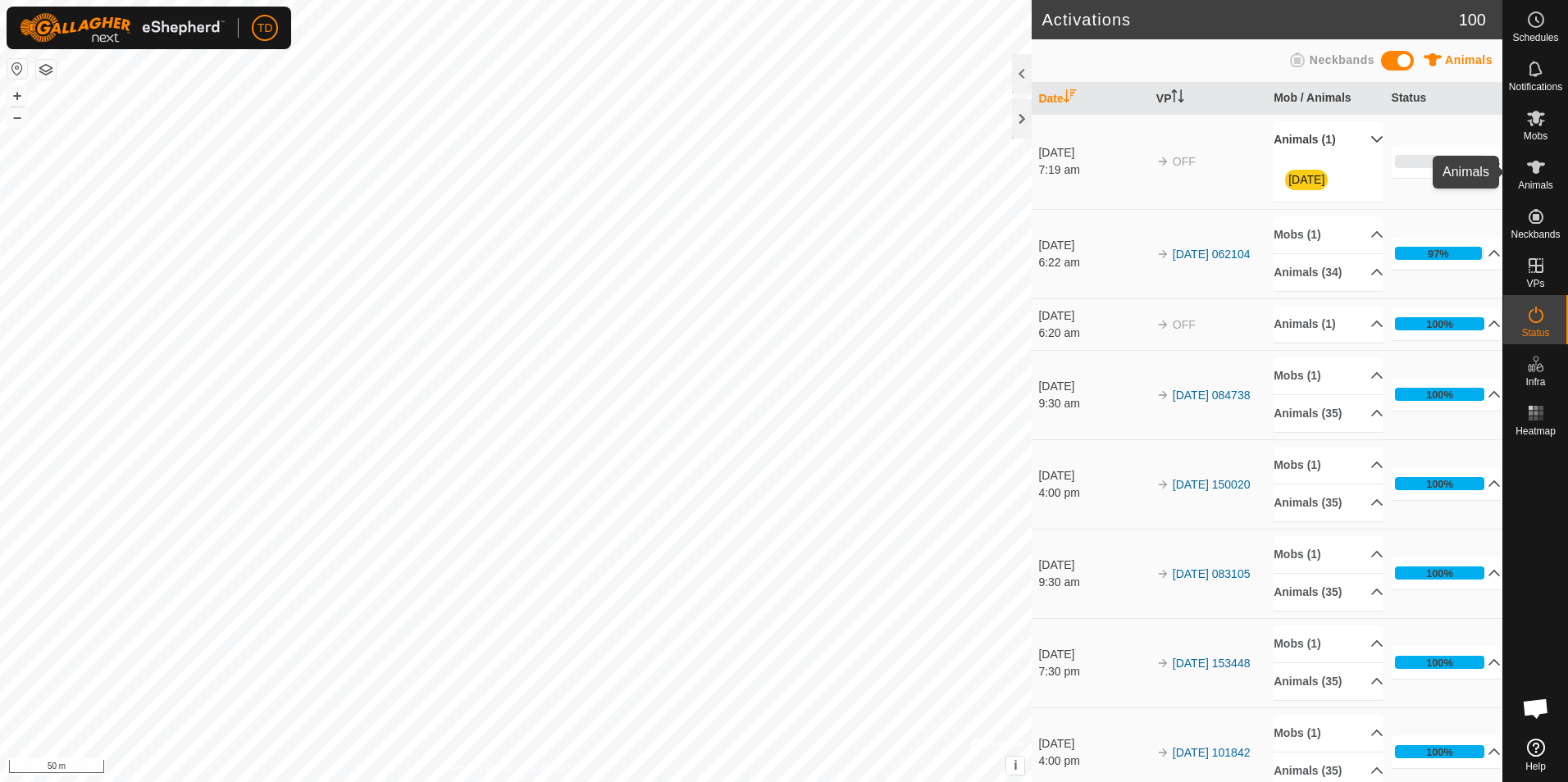
click at [1532, 170] on icon at bounding box center [1535, 166] width 19 height 19
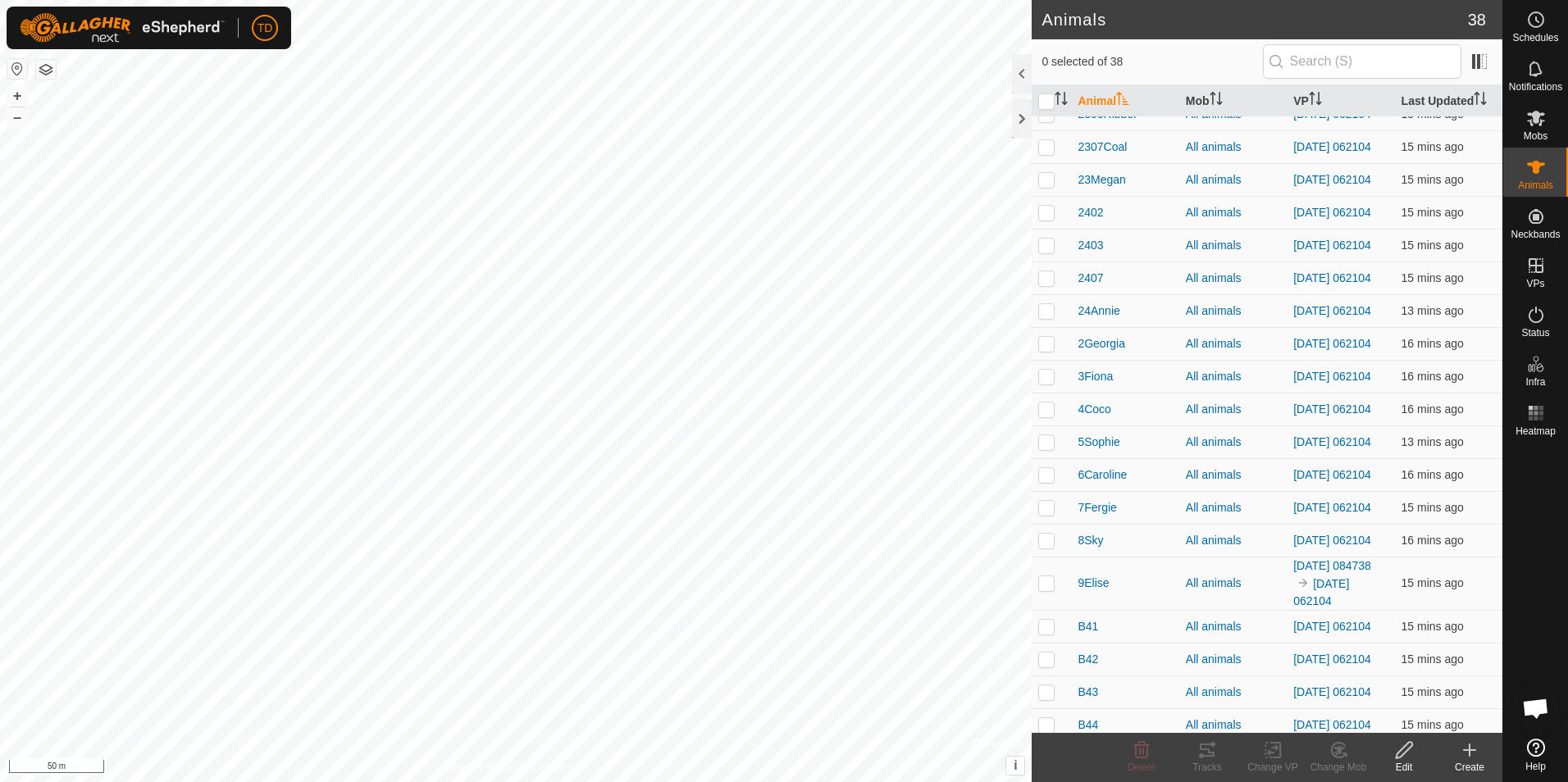
scroll to position [613, 0]
click at [1089, 559] on span "9Elise" at bounding box center [1093, 551] width 31 height 18
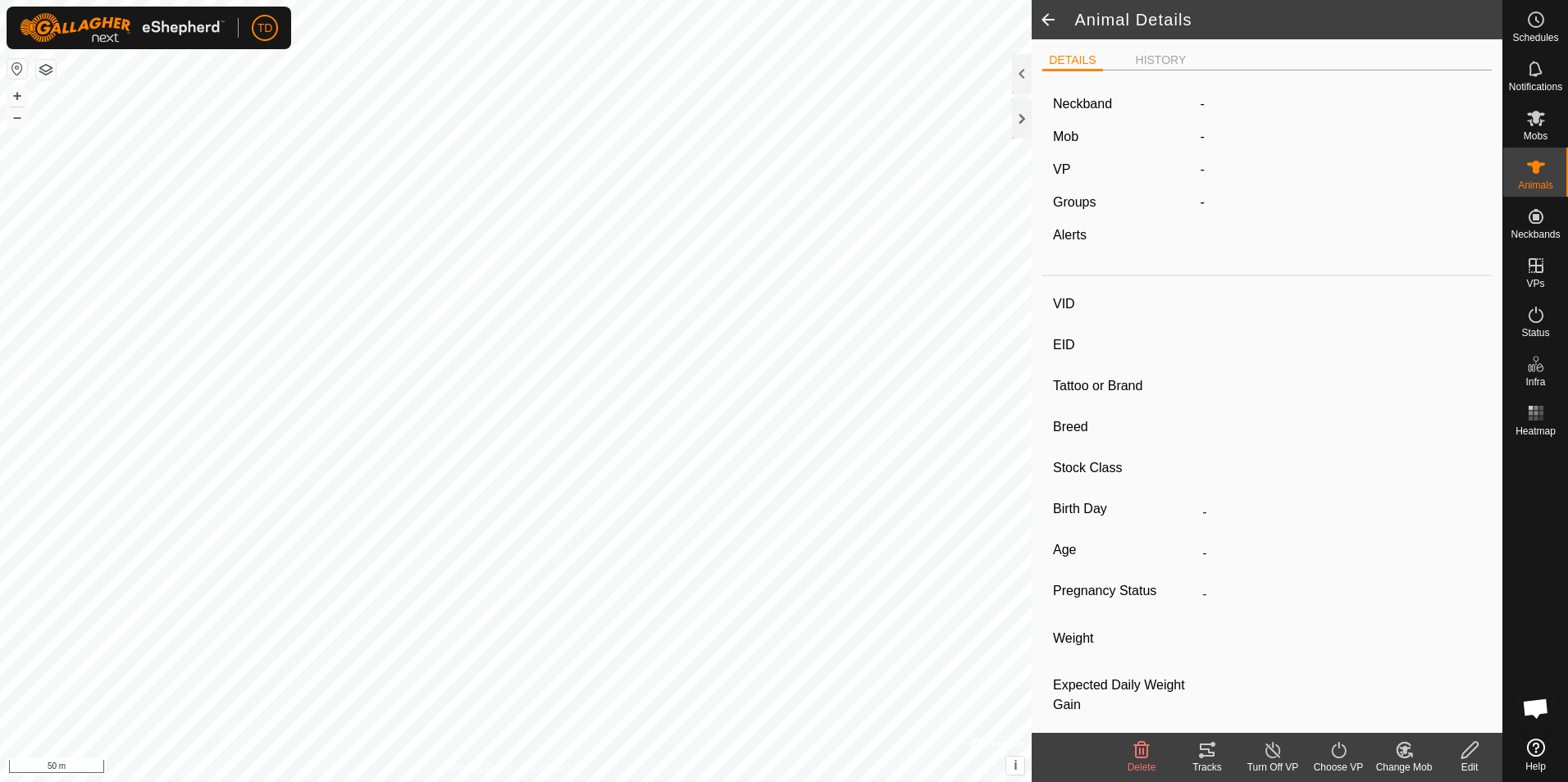
type input "9Elise"
type input "-"
type input "[PERSON_NAME]"
type input "-"
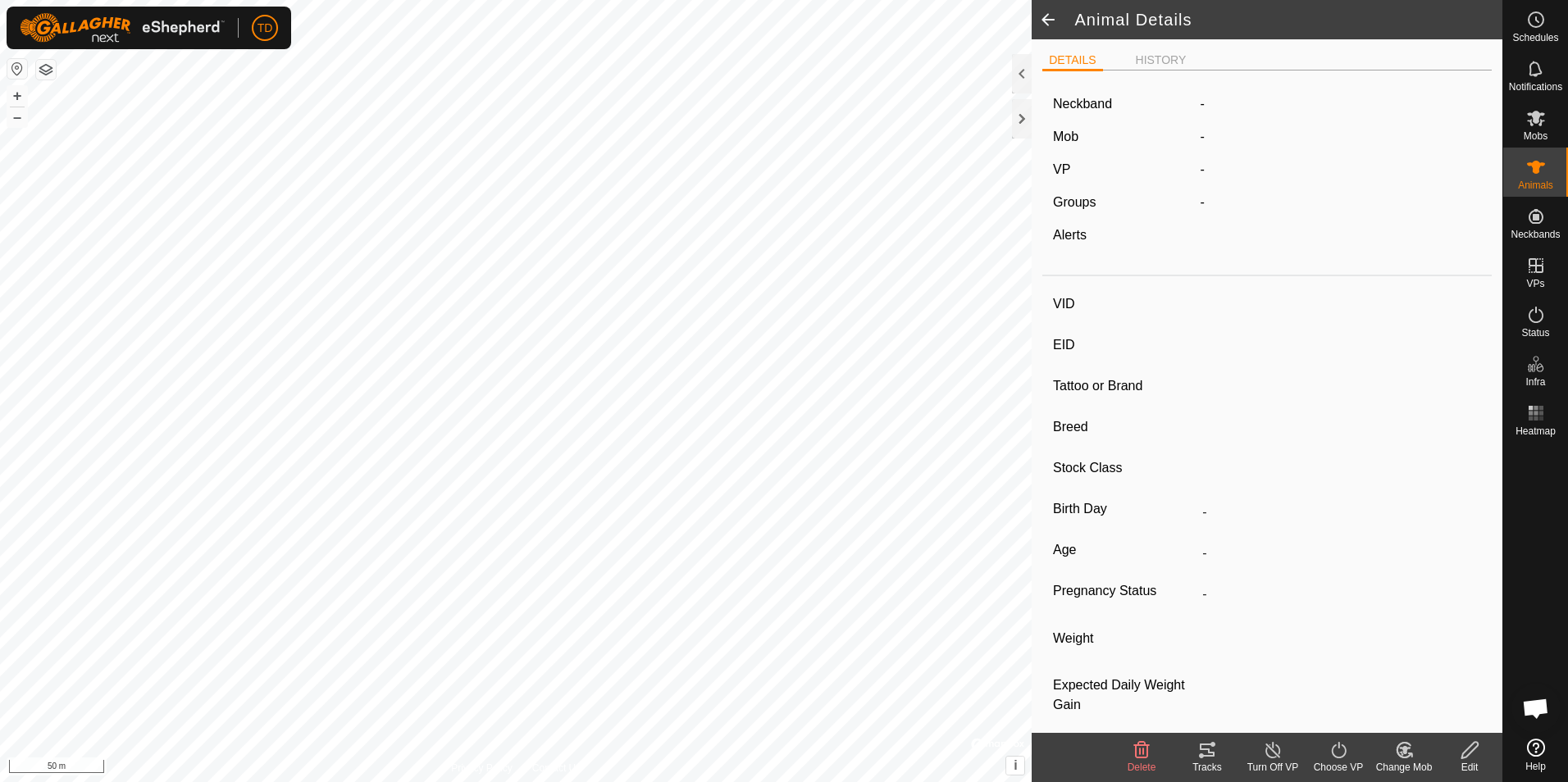
type input "04/2021"
type input "4 years 5 months"
type input "0 kg"
type input "-"
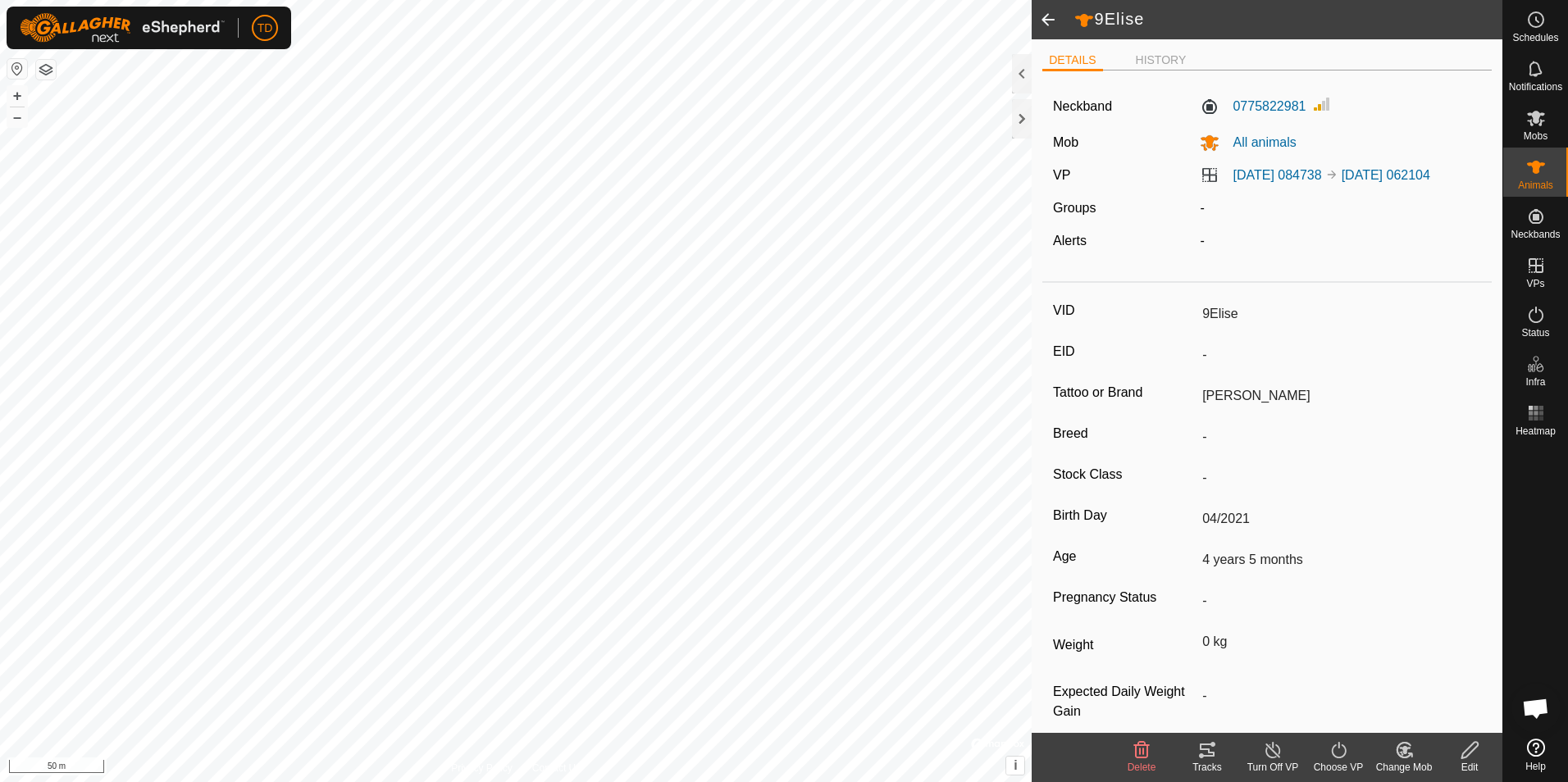
click at [1334, 751] on icon at bounding box center [1338, 750] width 20 height 19
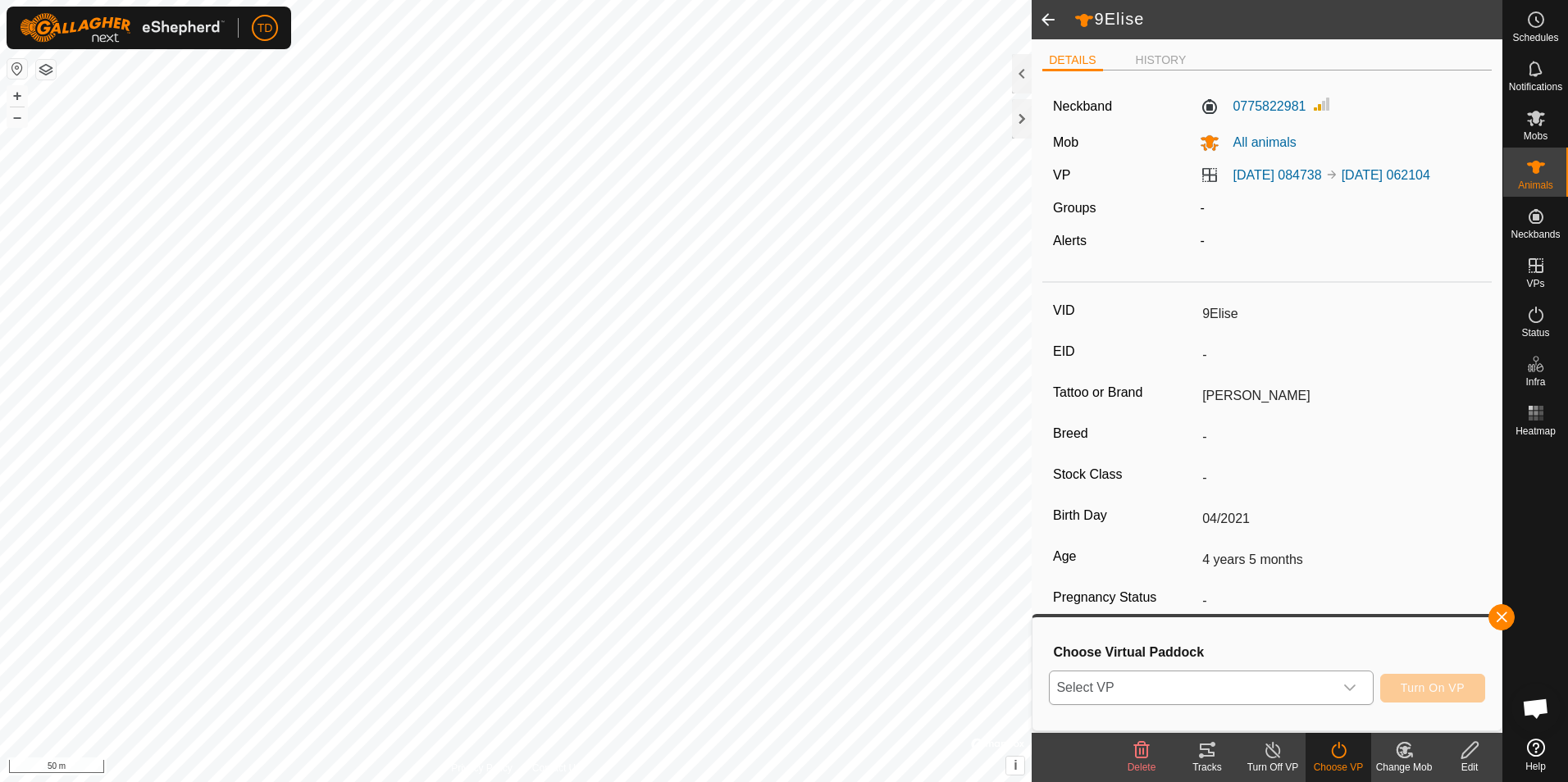
click at [1352, 685] on icon "dropdown trigger" at bounding box center [1349, 688] width 13 height 13
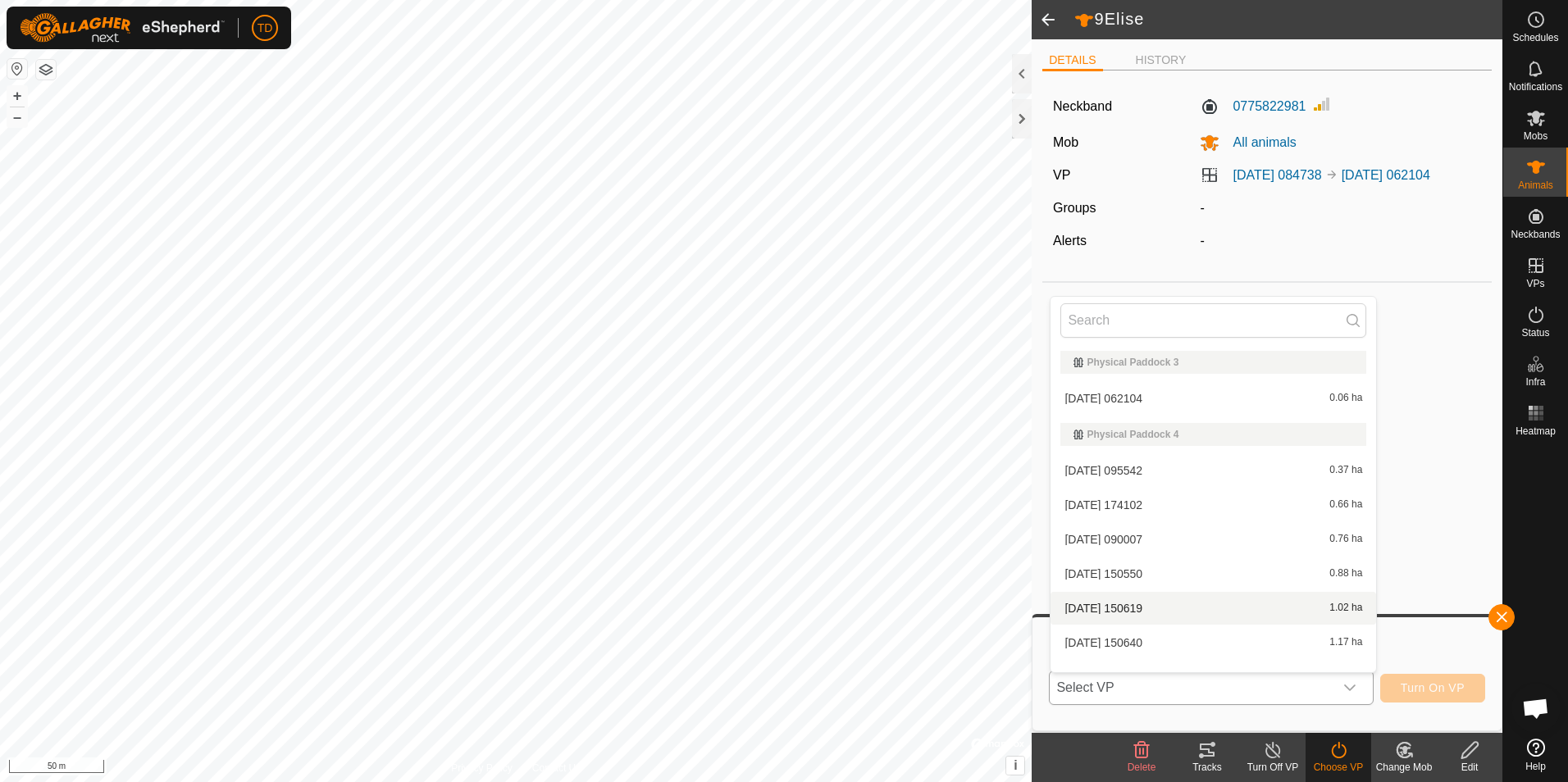
scroll to position [21, 0]
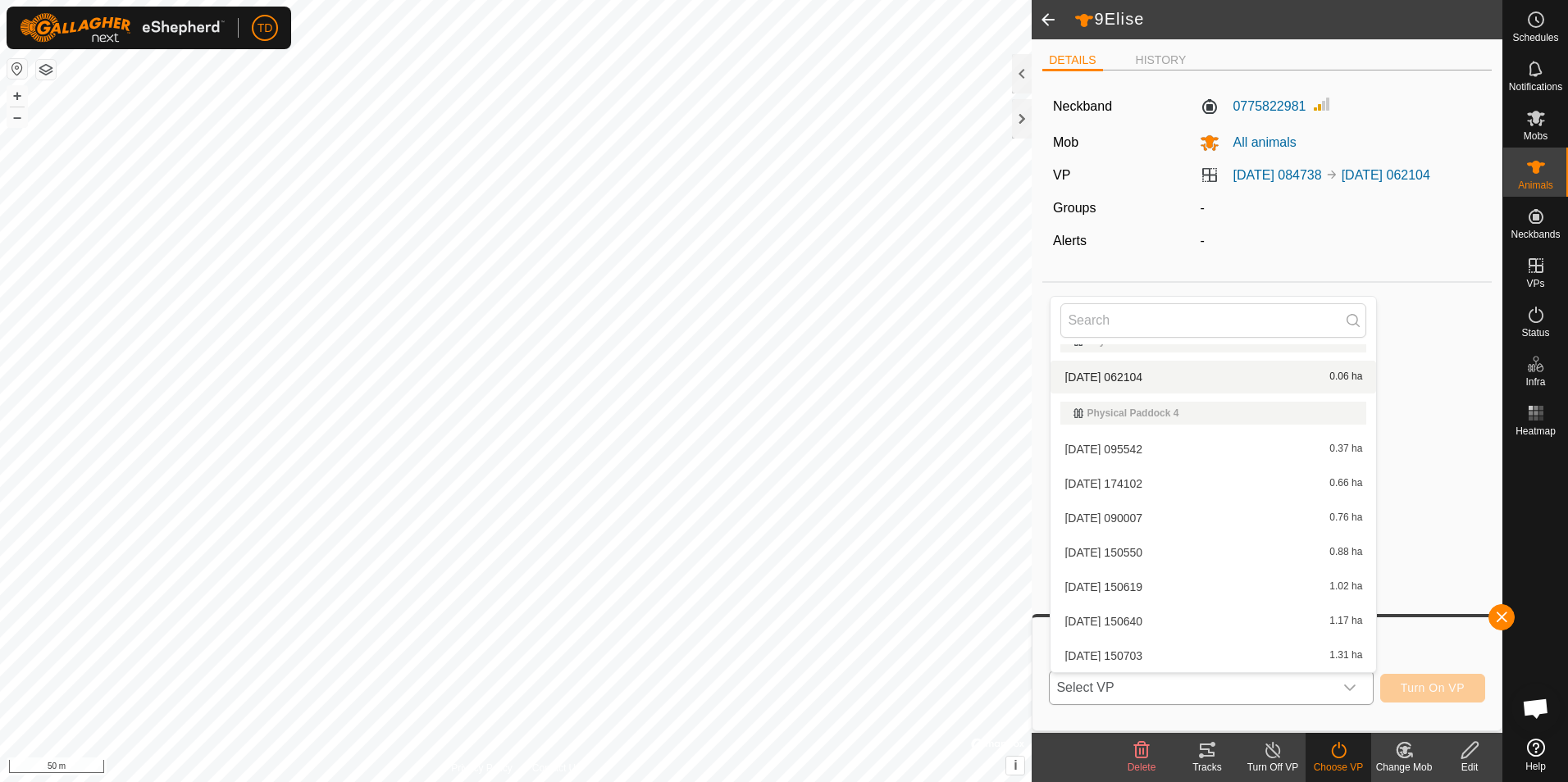
click at [1126, 375] on li "[DATE] 062104 0.06 ha" at bounding box center [1213, 376] width 325 height 32
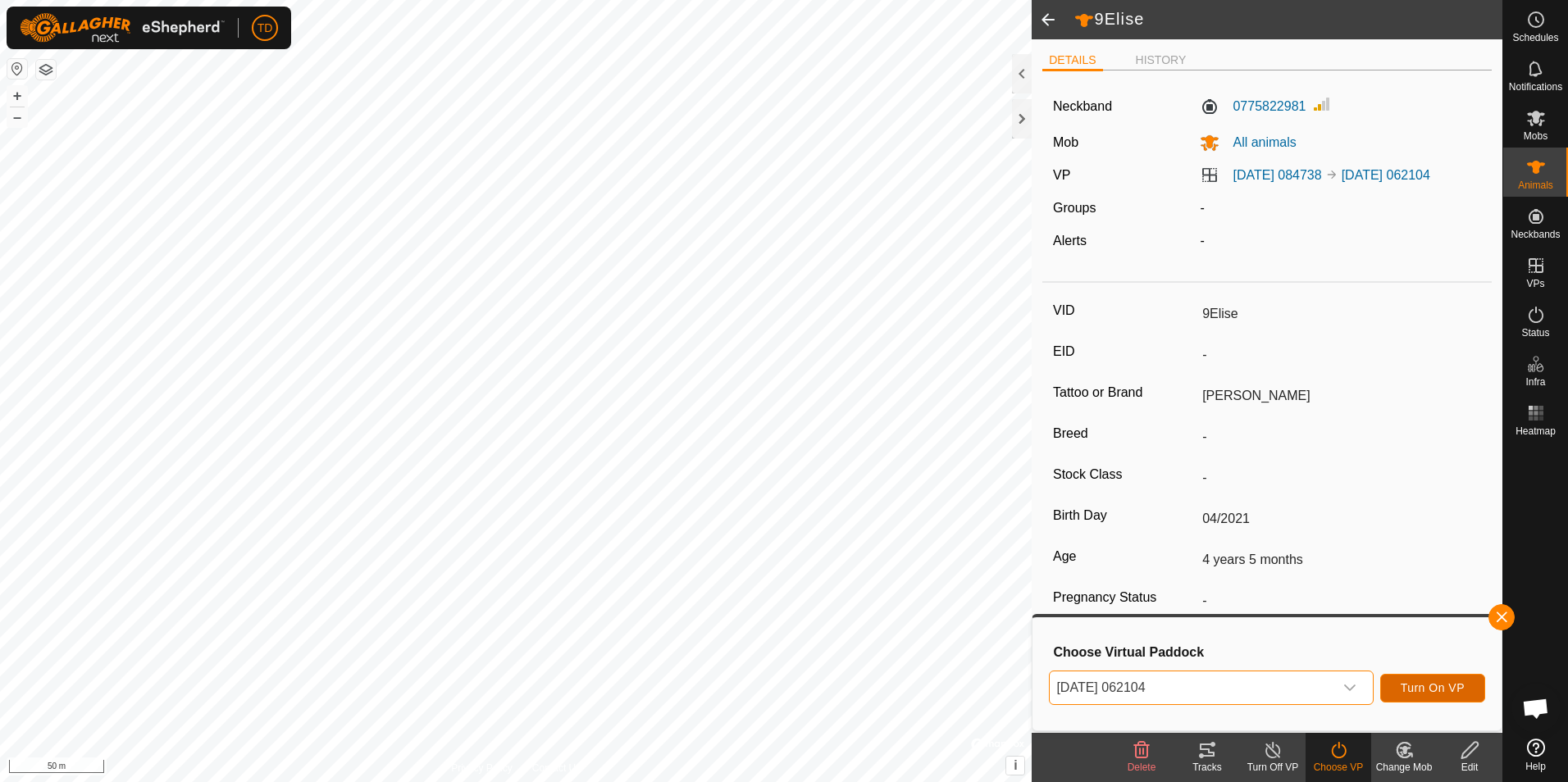
click at [1436, 686] on span "Turn On VP" at bounding box center [1432, 688] width 64 height 13
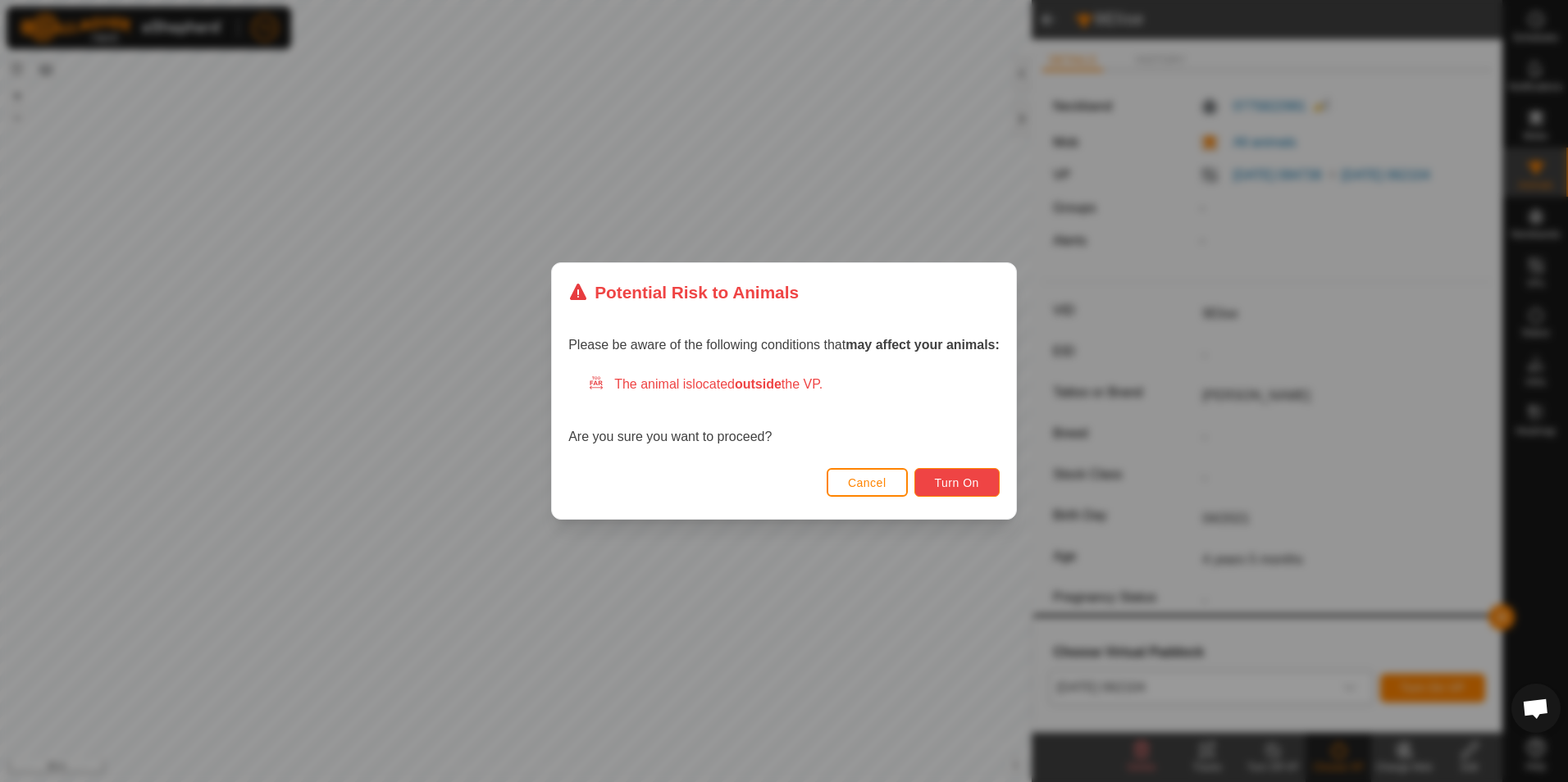
click at [966, 486] on span "Turn On" at bounding box center [957, 483] width 44 height 13
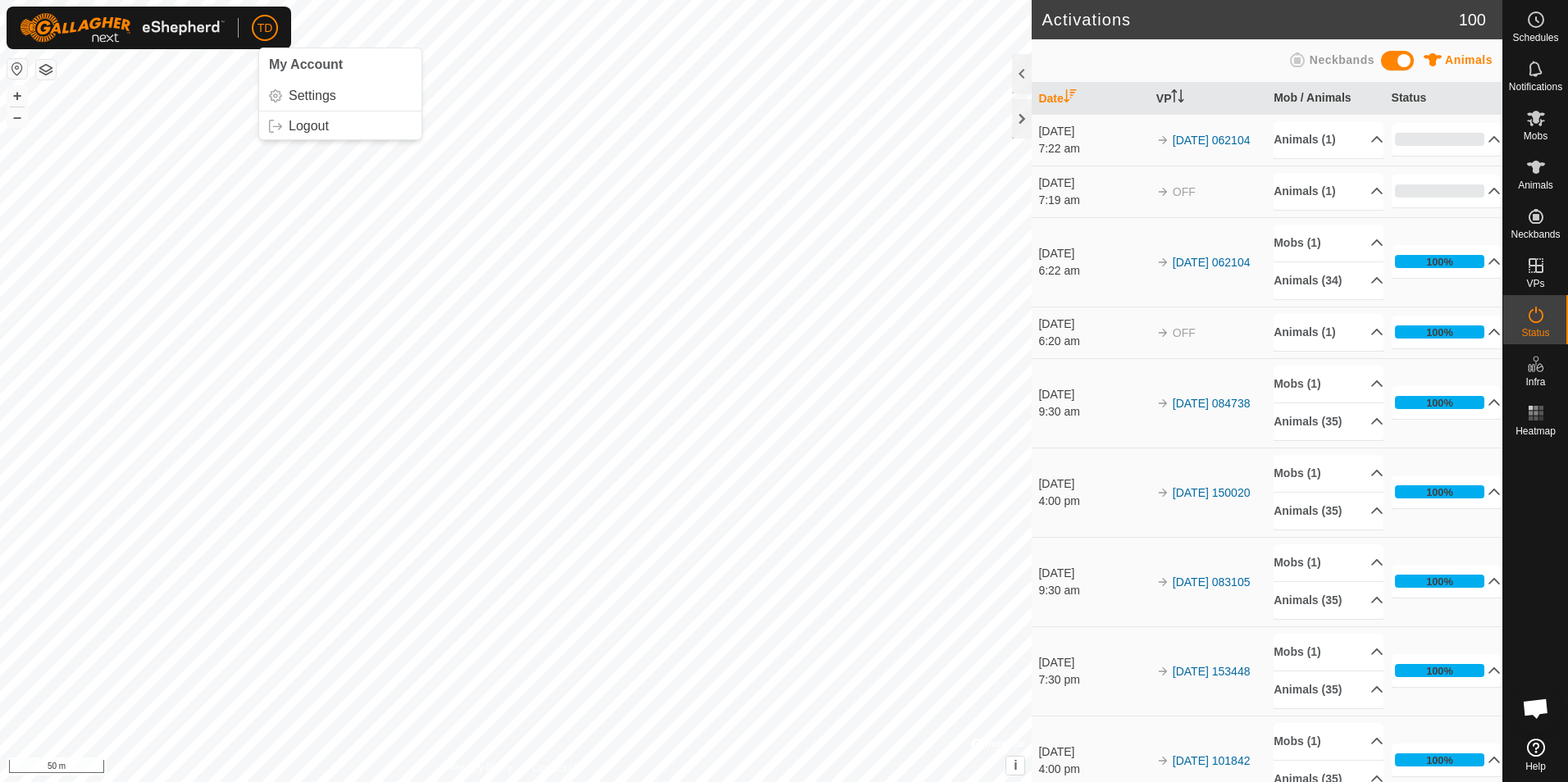
click at [257, 30] on p-avatar "TD" at bounding box center [264, 28] width 26 height 26
click at [297, 128] on link "Logout" at bounding box center [340, 126] width 163 height 26
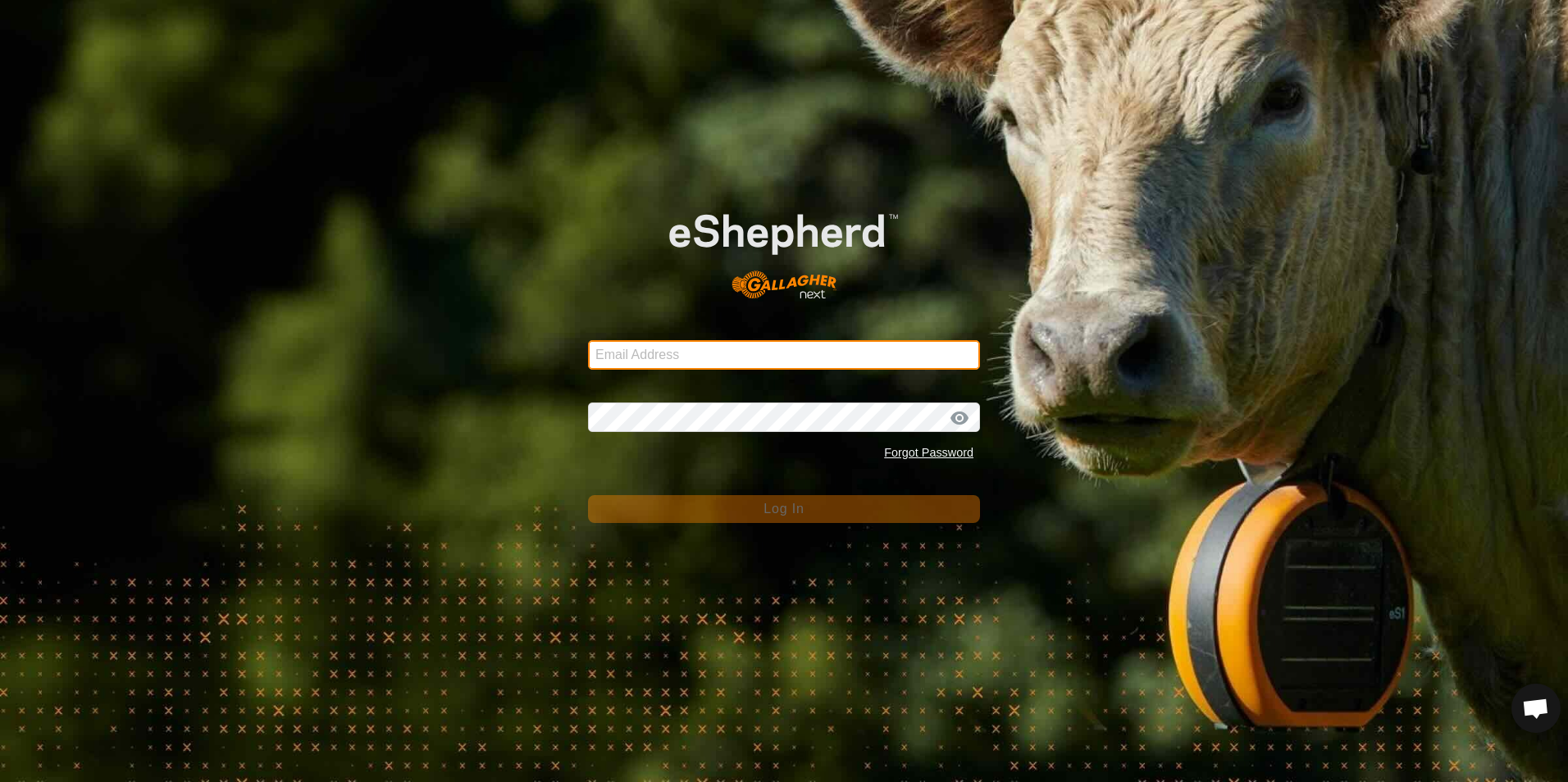
type input "[EMAIL_ADDRESS][DOMAIN_NAME]"
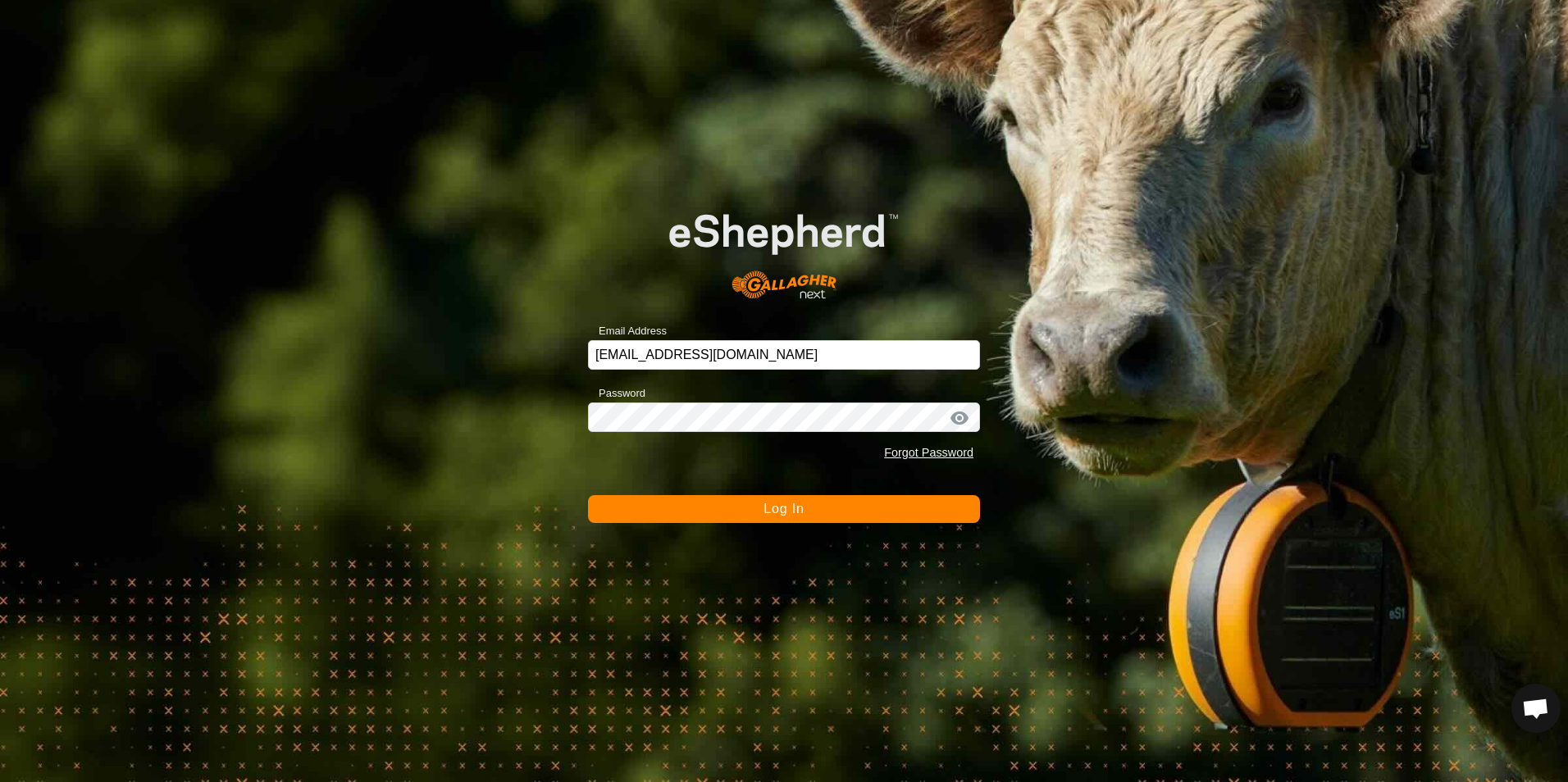
click at [772, 512] on span "Log In" at bounding box center [783, 508] width 40 height 14
